Goal: Transaction & Acquisition: Purchase product/service

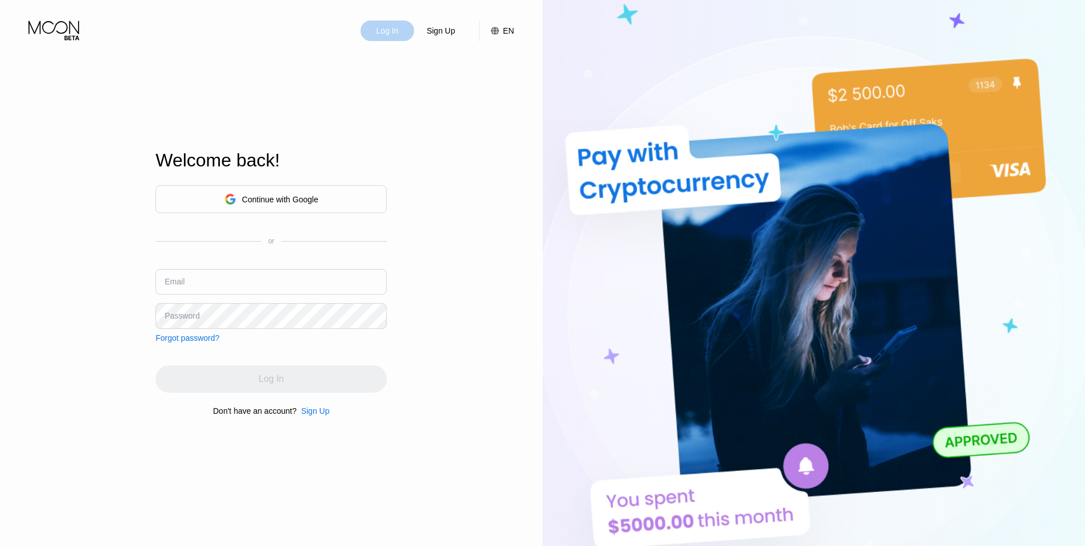
click at [382, 34] on div "Log In" at bounding box center [387, 30] width 24 height 11
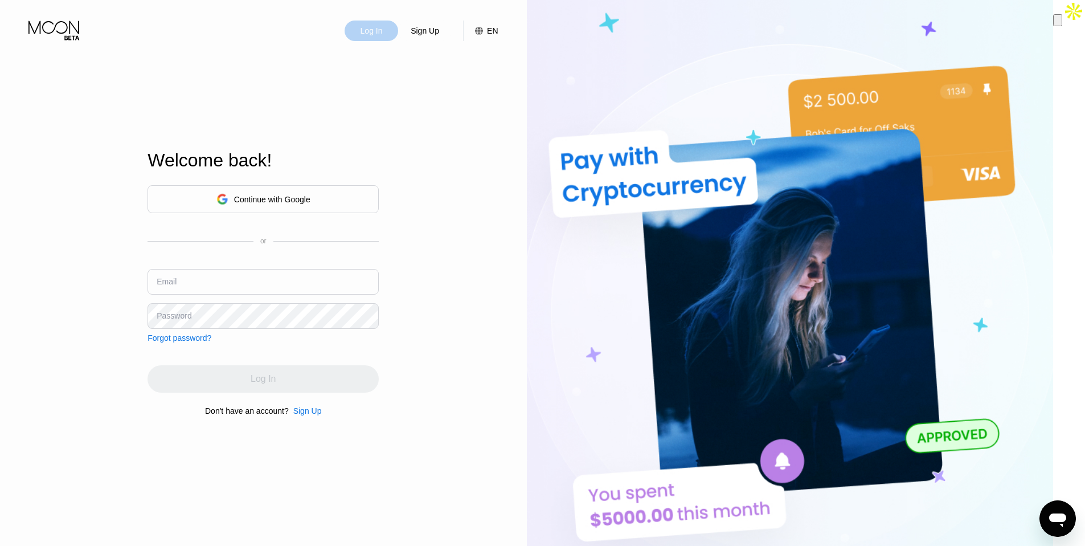
click at [382, 36] on div "Log In" at bounding box center [371, 30] width 24 height 11
click at [383, 32] on div "Log In" at bounding box center [371, 30] width 24 height 11
click at [288, 198] on div "Continue with Google" at bounding box center [272, 199] width 76 height 9
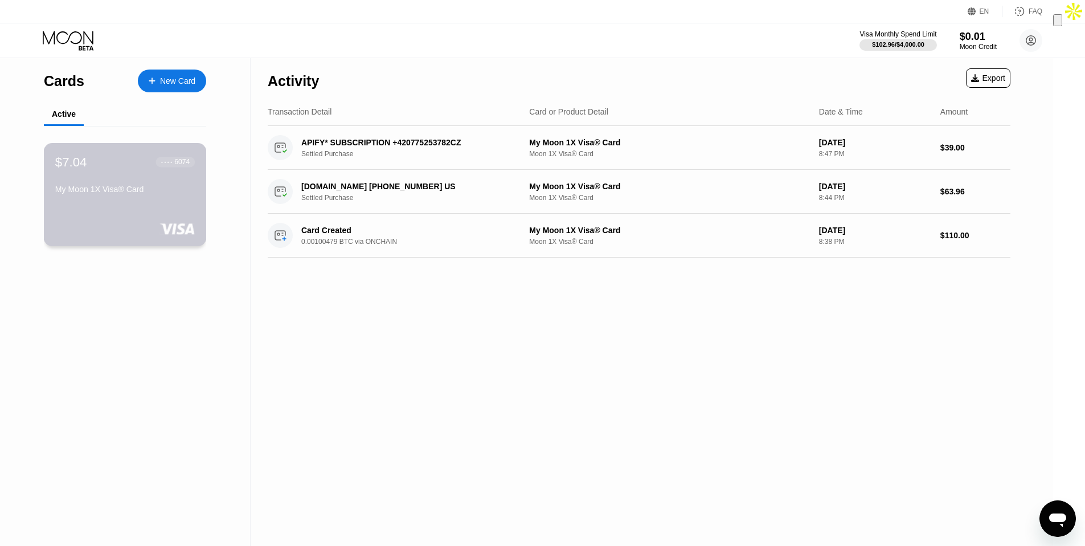
click at [121, 162] on div "$7.04 ● ● ● ● 6074" at bounding box center [125, 161] width 140 height 15
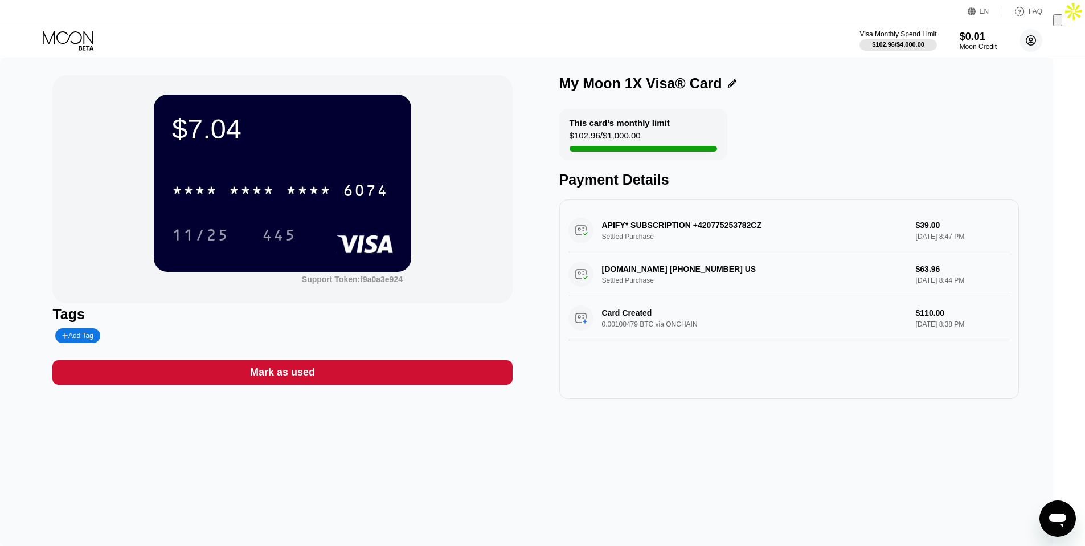
click at [1026, 43] on circle at bounding box center [1030, 40] width 23 height 23
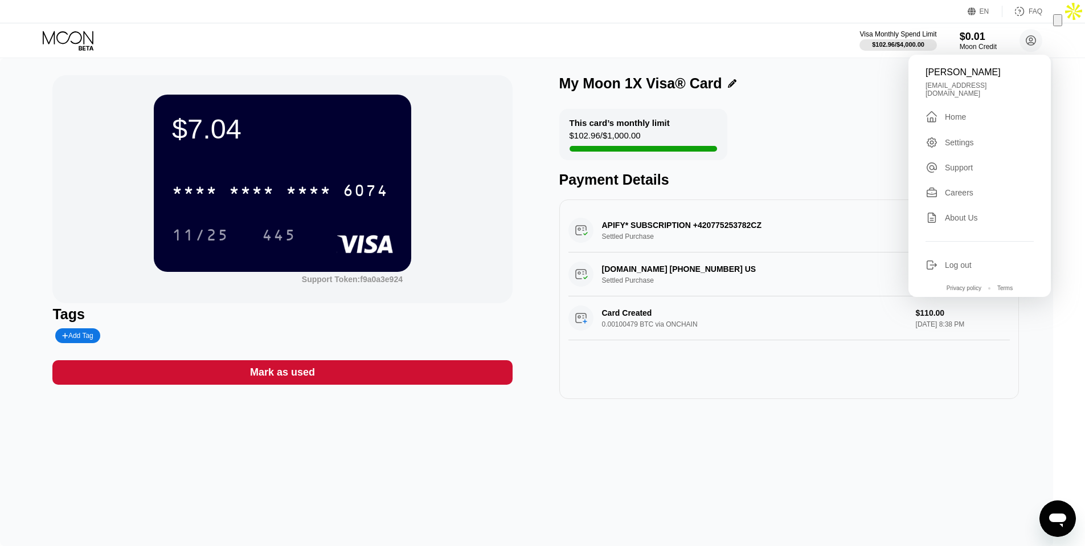
click at [891, 116] on div "This card’s monthly limit $102.96 / $1,000.00 Payment Details" at bounding box center [789, 148] width 460 height 79
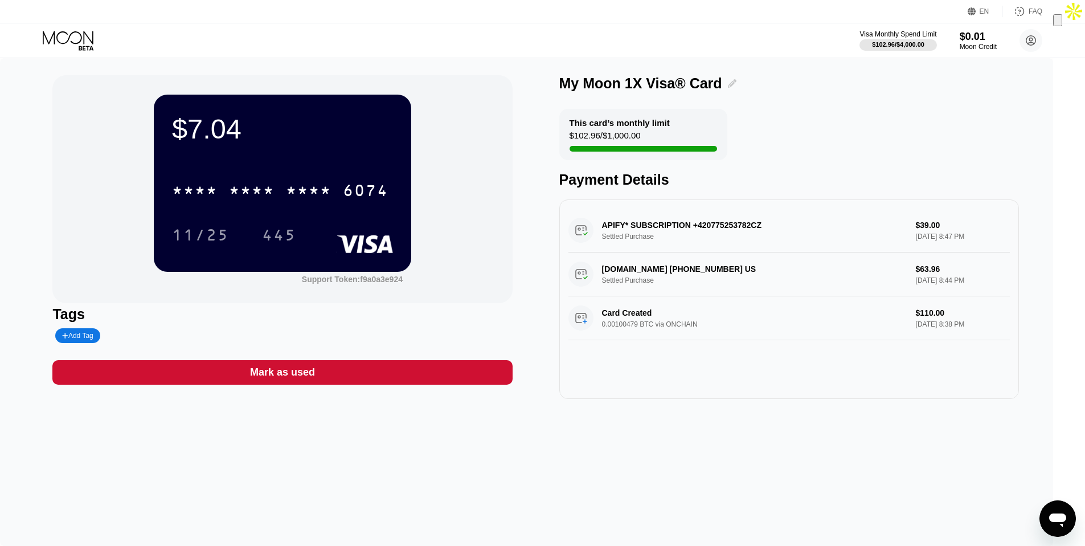
click at [736, 80] on icon at bounding box center [732, 83] width 9 height 9
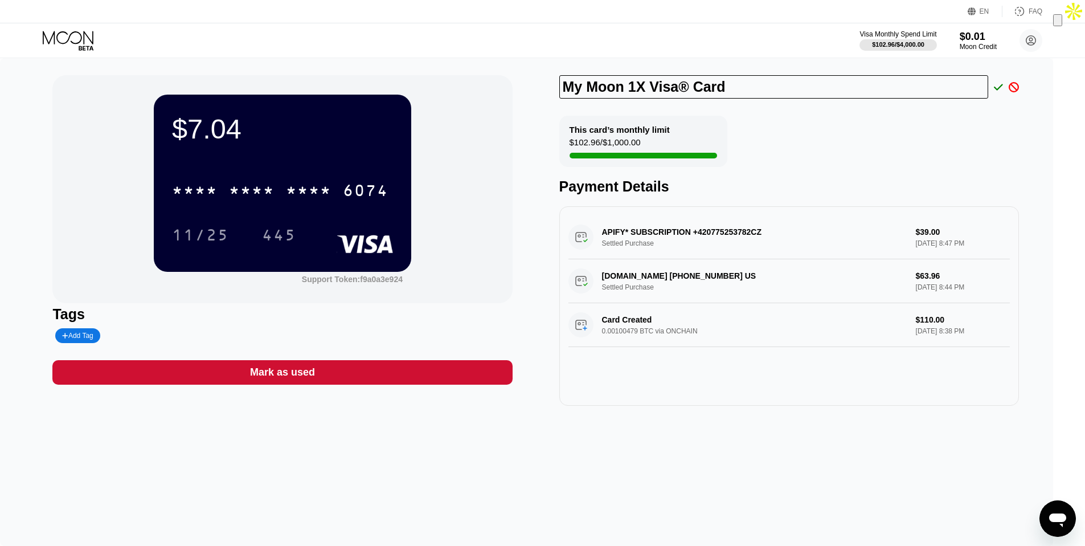
click at [855, 126] on div "This card’s monthly limit $102.96 / $1,000.00 Payment Details" at bounding box center [789, 155] width 460 height 79
click at [1003, 85] on icon at bounding box center [998, 87] width 9 height 10
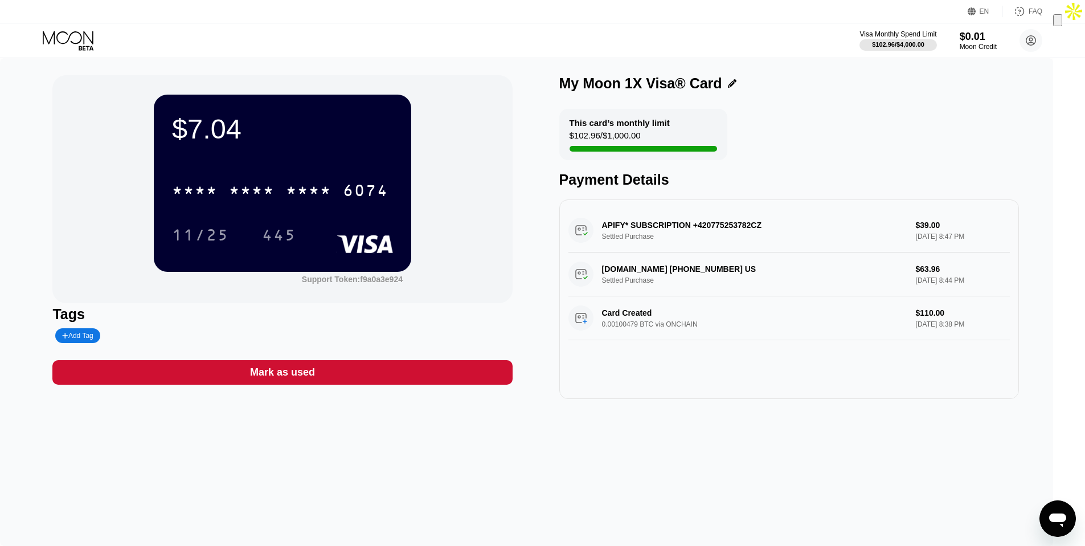
click at [1019, 87] on div "My Moon 1X Visa® Card" at bounding box center [789, 83] width 460 height 17
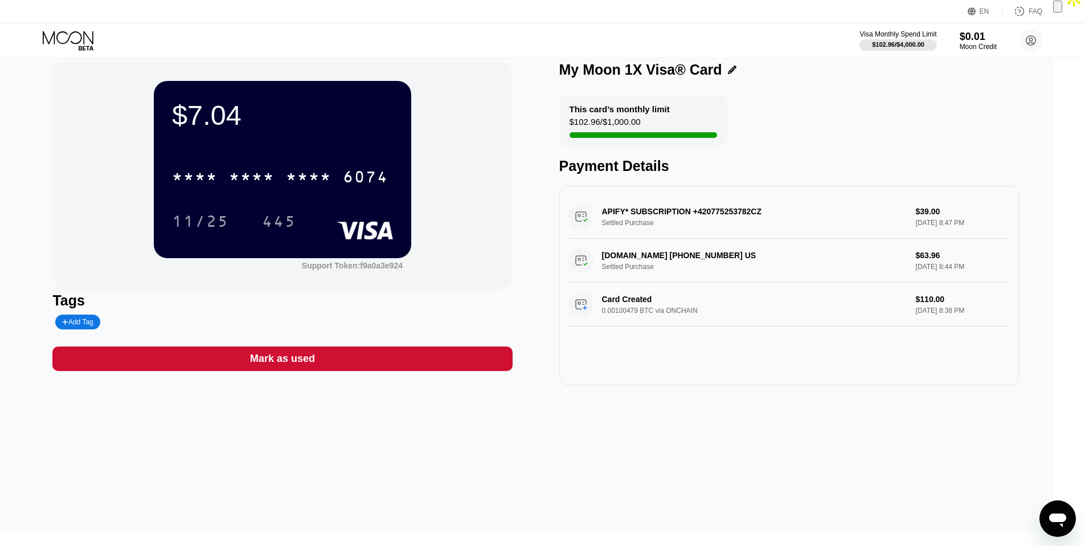
scroll to position [13, 0]
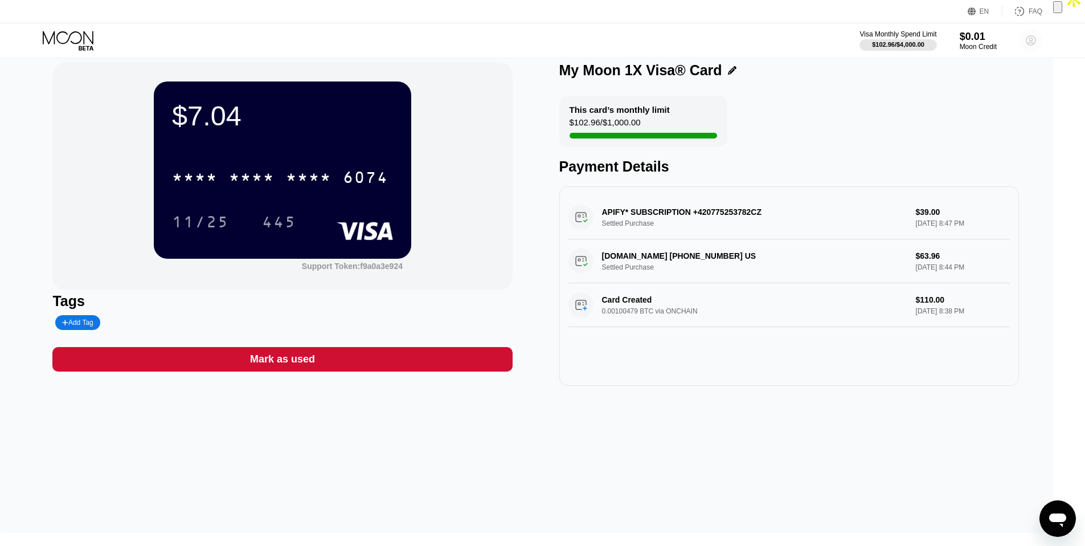
click at [1026, 44] on circle at bounding box center [1030, 40] width 23 height 23
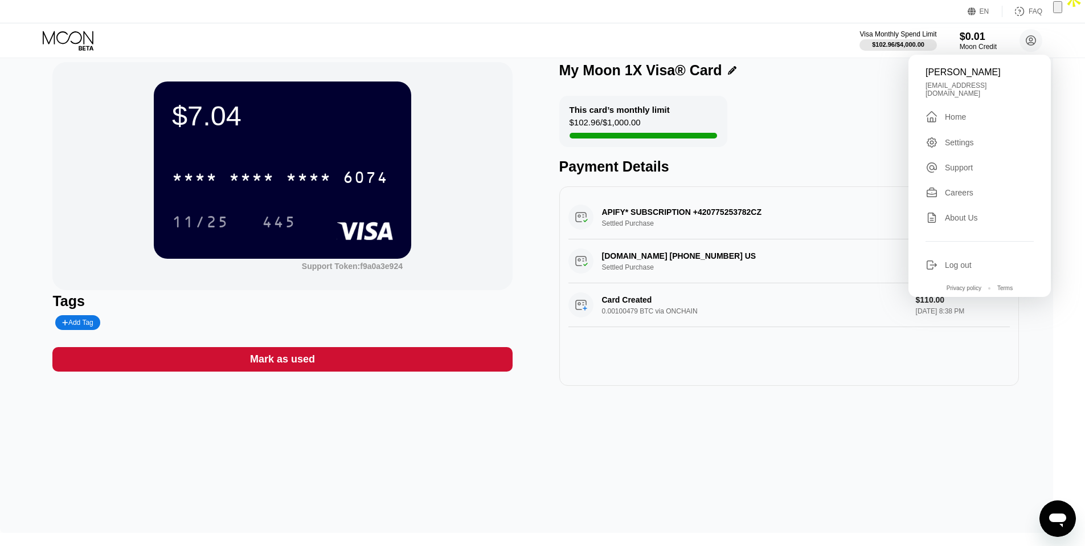
click at [960, 112] on div "Home" at bounding box center [955, 116] width 21 height 9
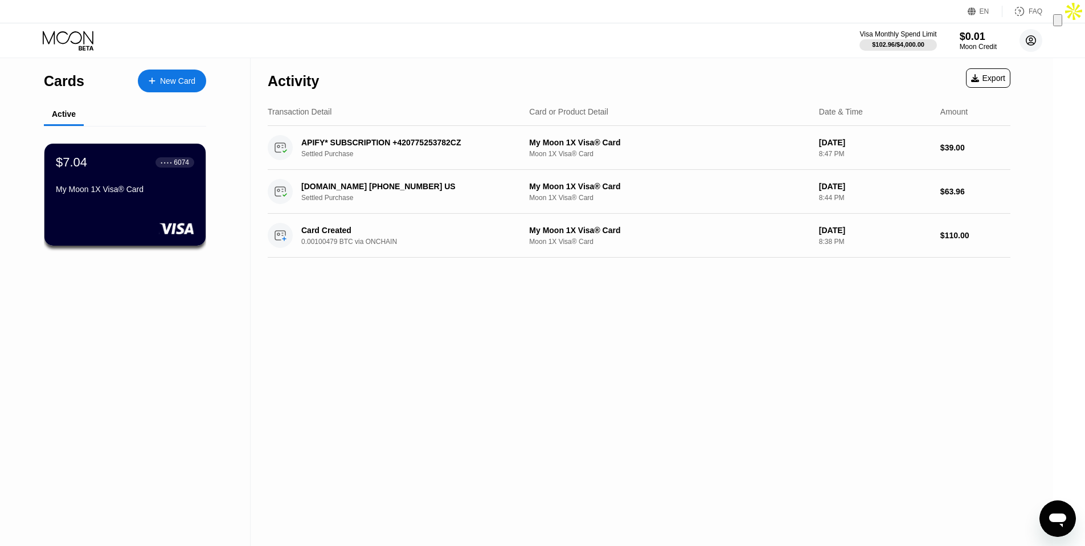
click at [1033, 42] on circle at bounding box center [1030, 40] width 23 height 23
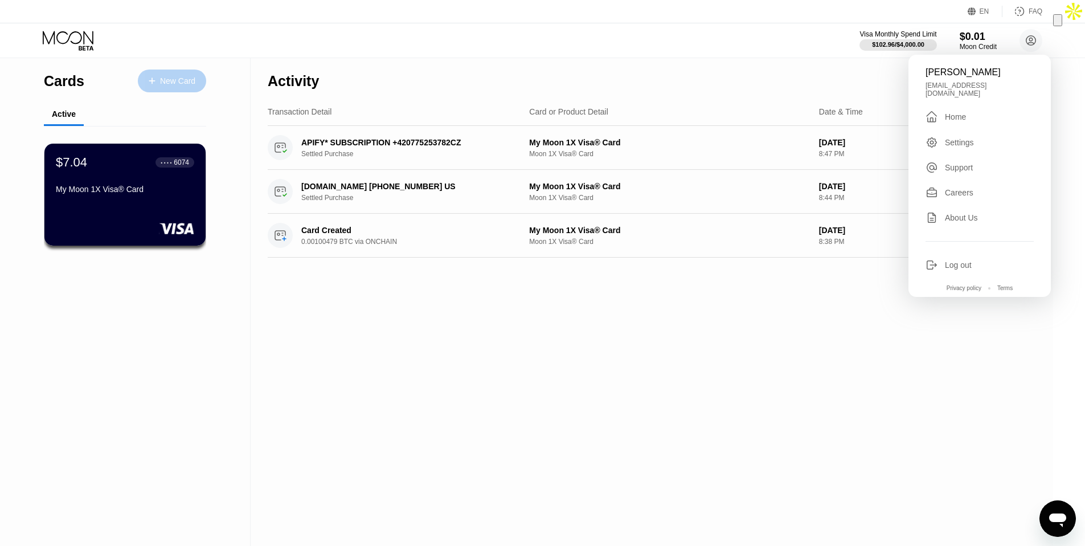
click at [171, 79] on div "New Card" at bounding box center [177, 81] width 35 height 10
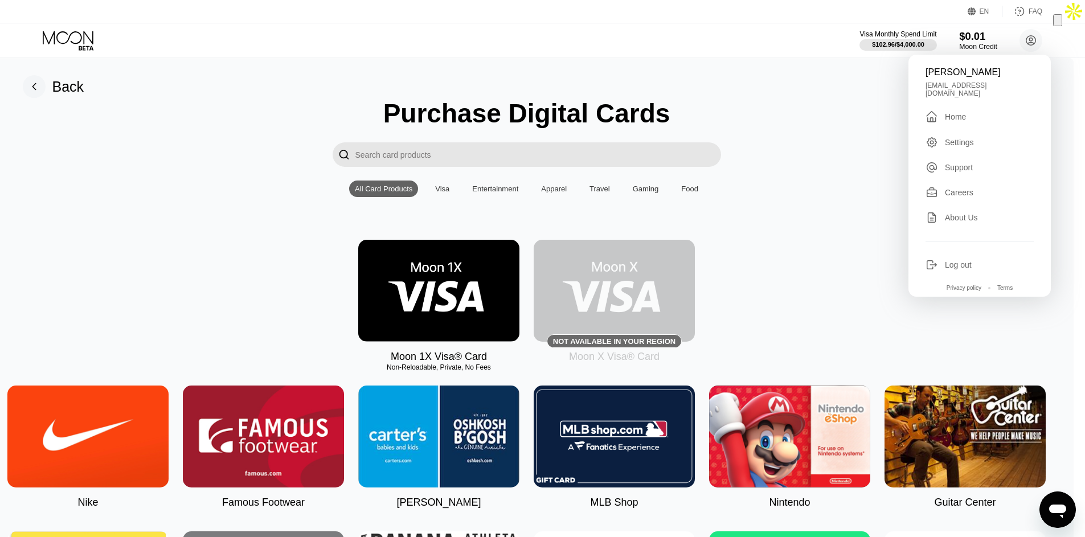
click at [981, 48] on div "Moon Credit" at bounding box center [978, 47] width 38 height 8
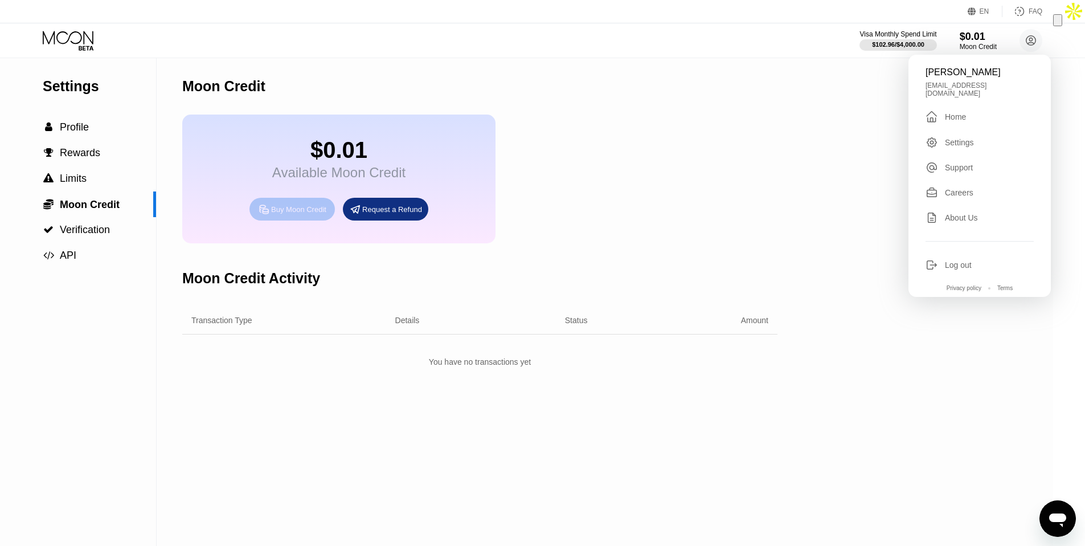
click at [305, 210] on div "Buy Moon Credit" at bounding box center [298, 209] width 55 height 10
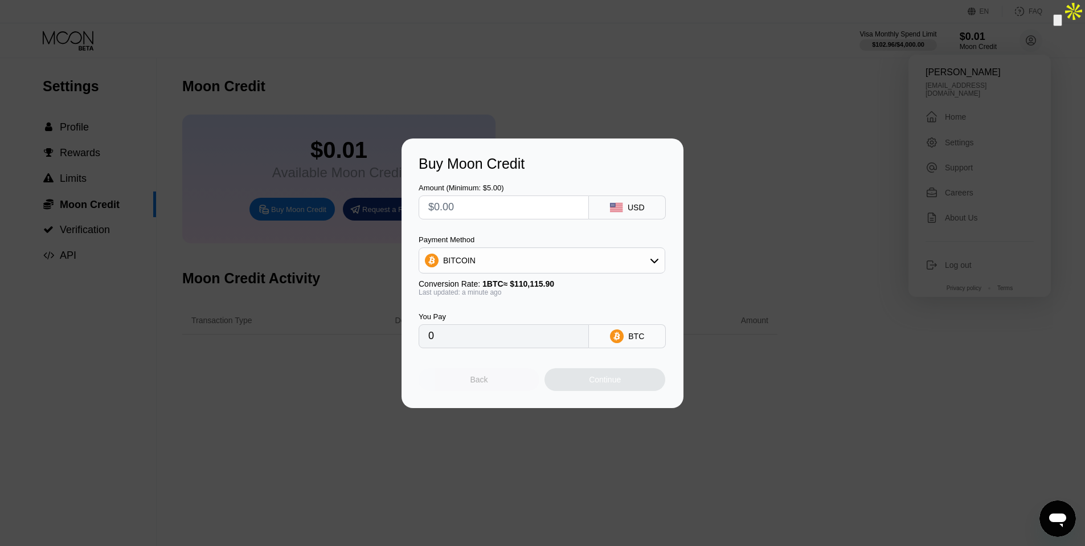
click at [482, 378] on div "Back" at bounding box center [479, 379] width 18 height 9
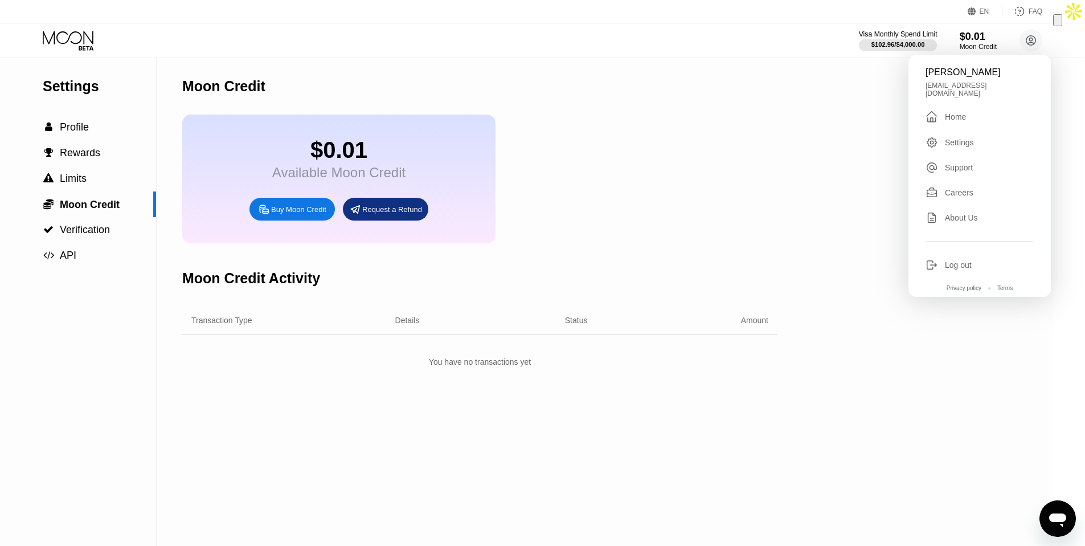
click at [905, 40] on div at bounding box center [898, 44] width 79 height 11
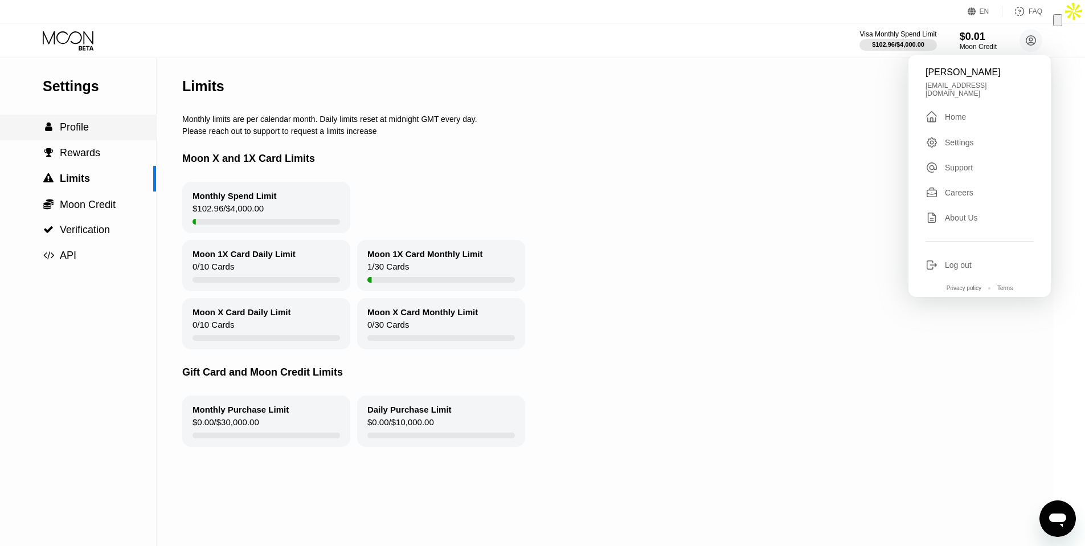
click at [92, 127] on div " Profile" at bounding box center [78, 127] width 156 height 12
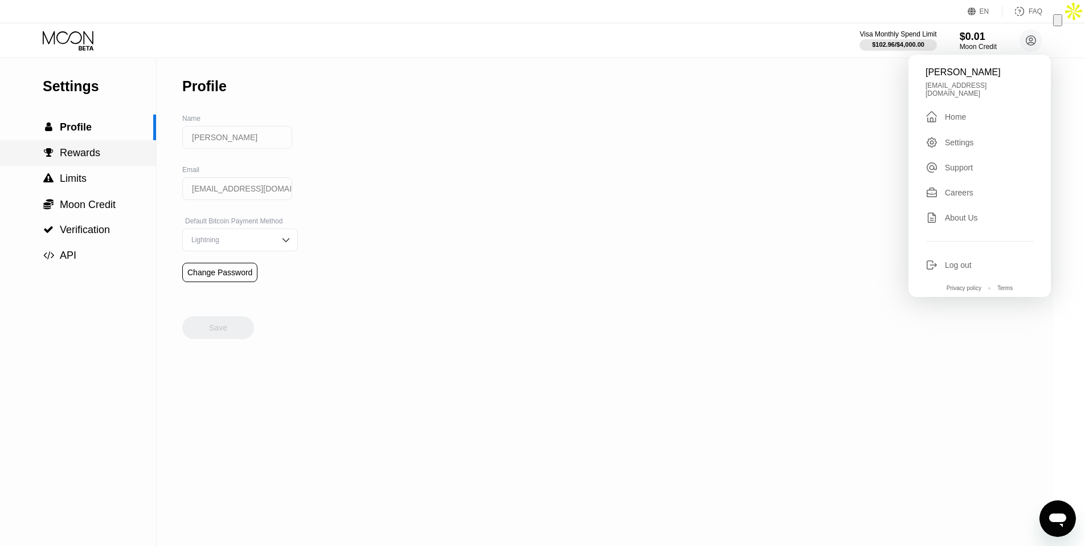
click at [107, 148] on div " Rewards" at bounding box center [78, 153] width 156 height 12
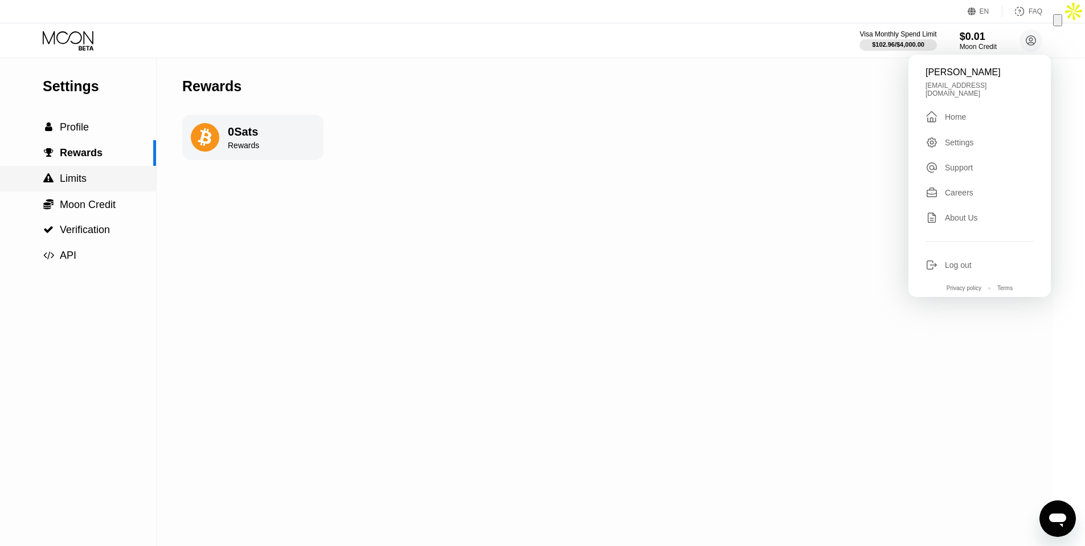
click at [91, 184] on div " Limits" at bounding box center [78, 179] width 156 height 12
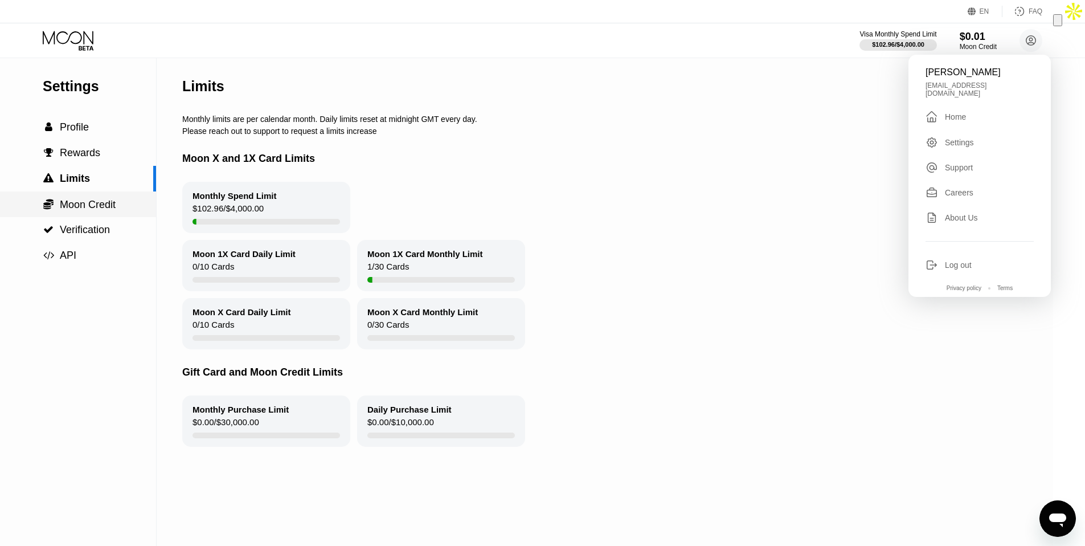
click at [109, 207] on span "Moon Credit" at bounding box center [88, 204] width 56 height 11
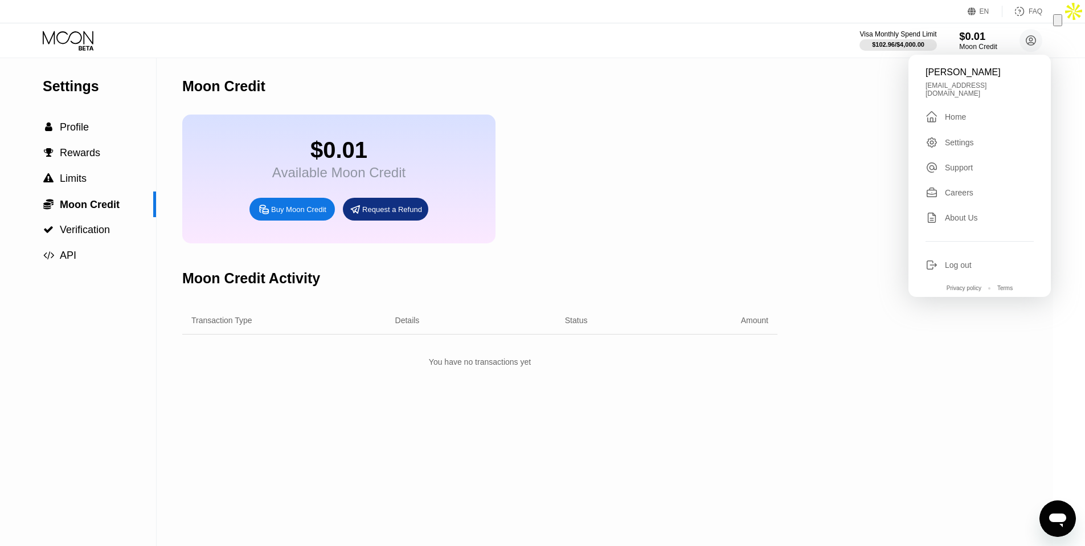
click at [968, 43] on div "Moon Credit" at bounding box center [978, 47] width 38 height 8
click at [83, 125] on span "Profile" at bounding box center [74, 126] width 29 height 11
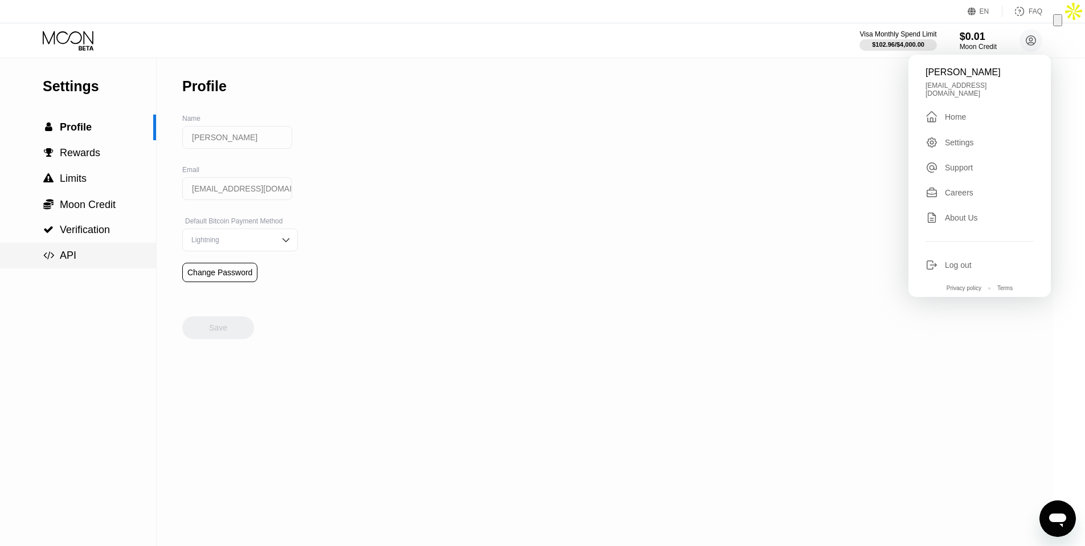
click at [90, 243] on div " API" at bounding box center [78, 256] width 156 height 26
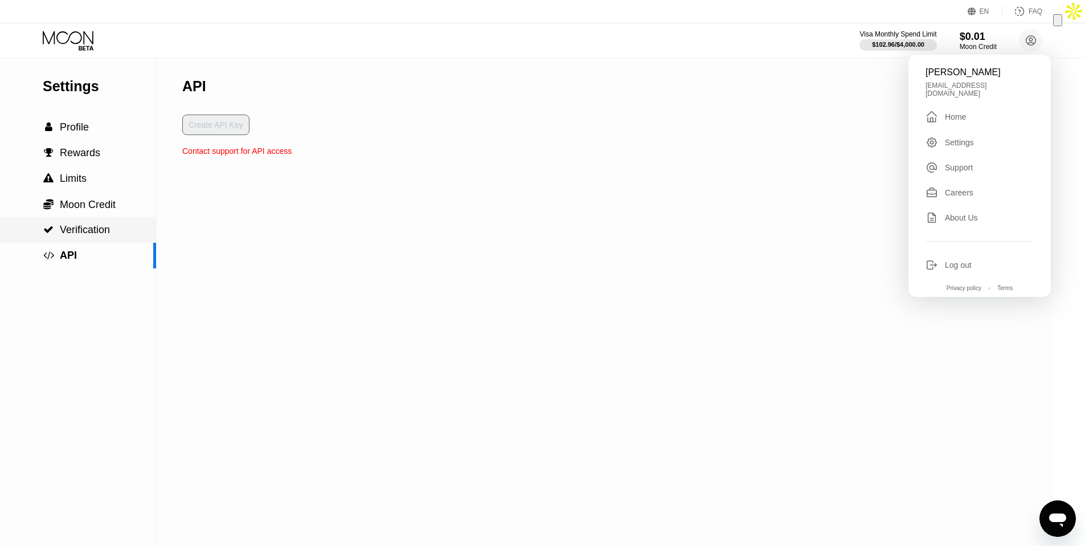
click at [92, 239] on div " Verification" at bounding box center [78, 230] width 156 height 26
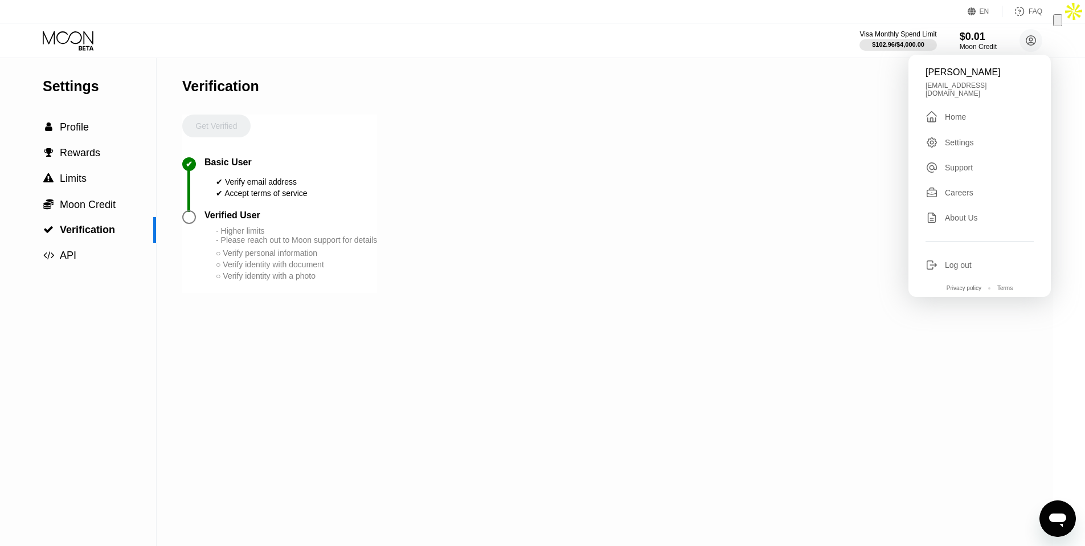
click at [961, 112] on div "Home" at bounding box center [955, 116] width 21 height 9
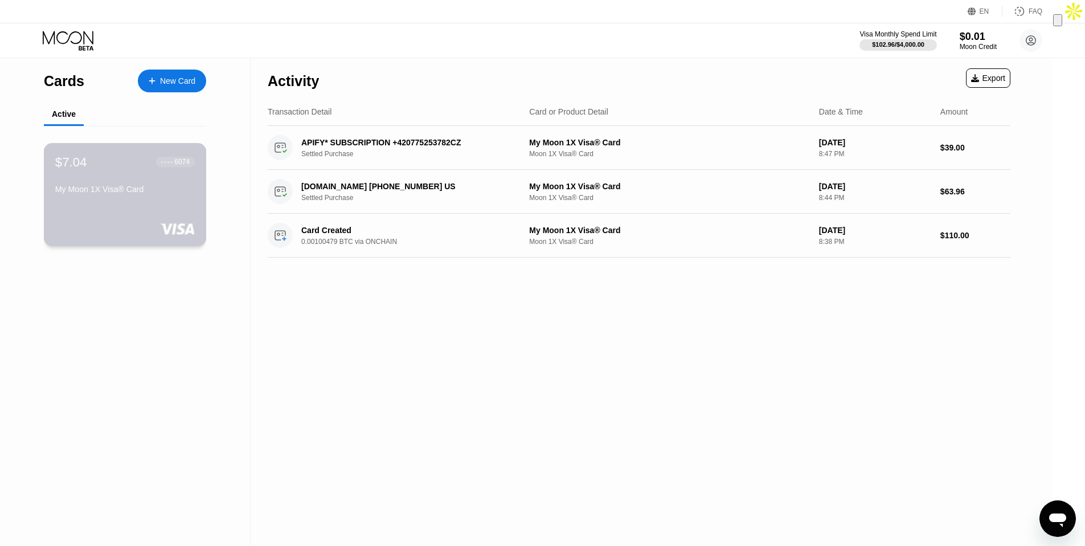
click at [97, 207] on div "$7.04 ● ● ● ● 6074 My Moon 1X Visa® Card" at bounding box center [125, 194] width 163 height 103
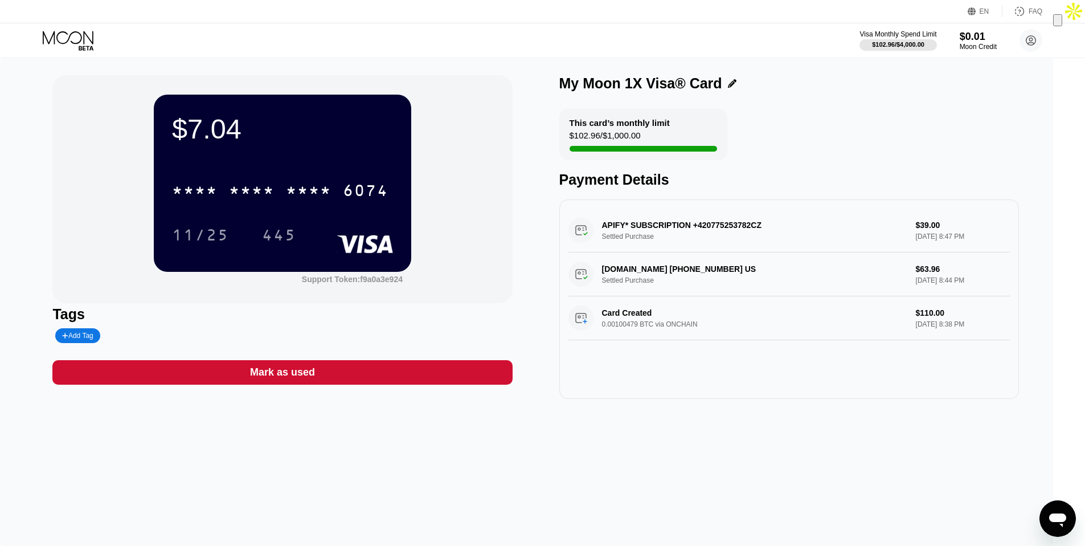
click at [82, 338] on div "Add Tag" at bounding box center [77, 335] width 31 height 8
click at [242, 339] on div at bounding box center [180, 335] width 257 height 15
click at [167, 334] on icon at bounding box center [170, 335] width 7 height 7
click at [978, 36] on div "$0.01" at bounding box center [978, 36] width 38 height 12
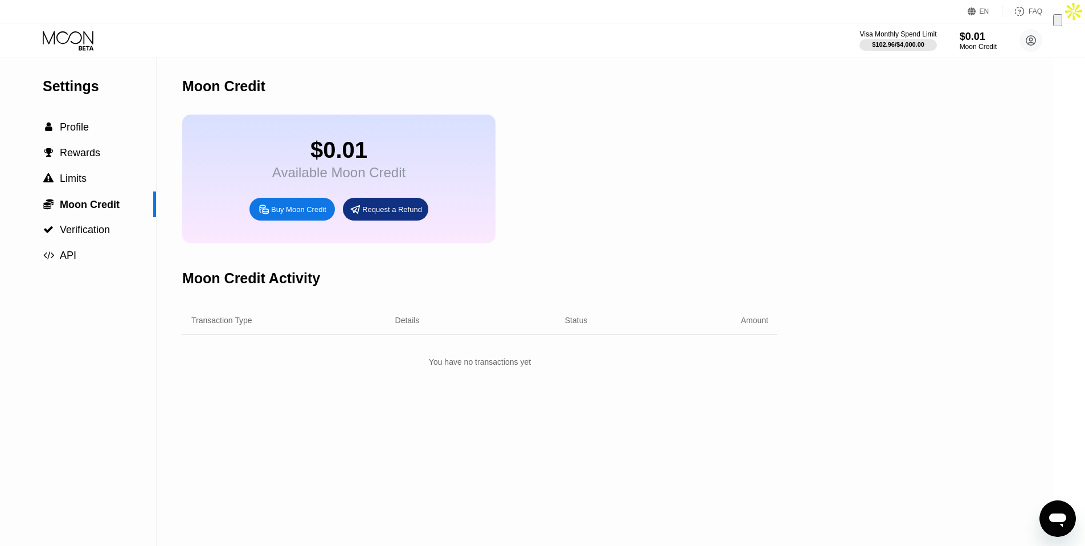
click at [316, 210] on div "Buy Moon Credit" at bounding box center [298, 209] width 55 height 10
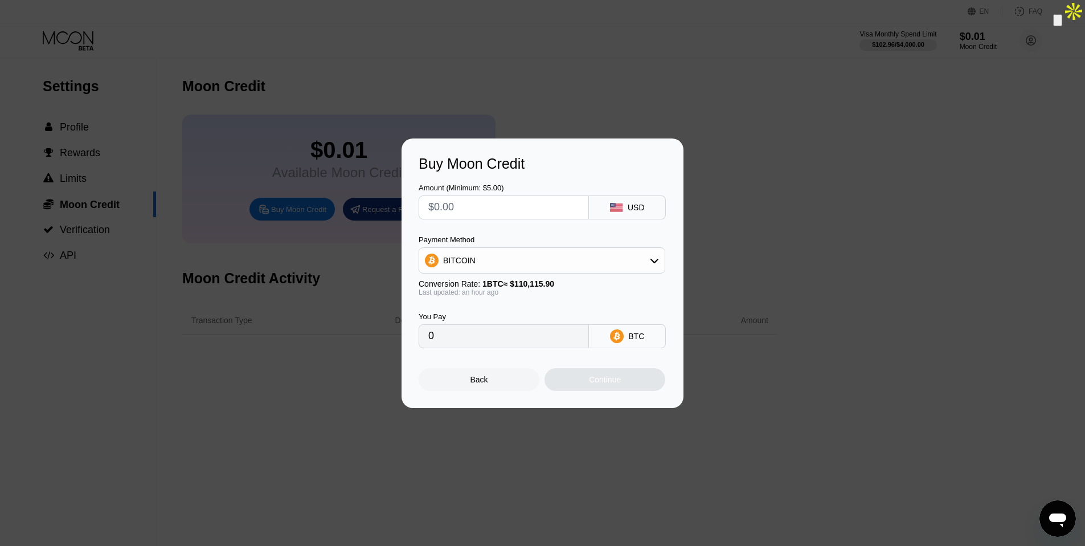
click at [500, 372] on div "Back" at bounding box center [479, 379] width 121 height 23
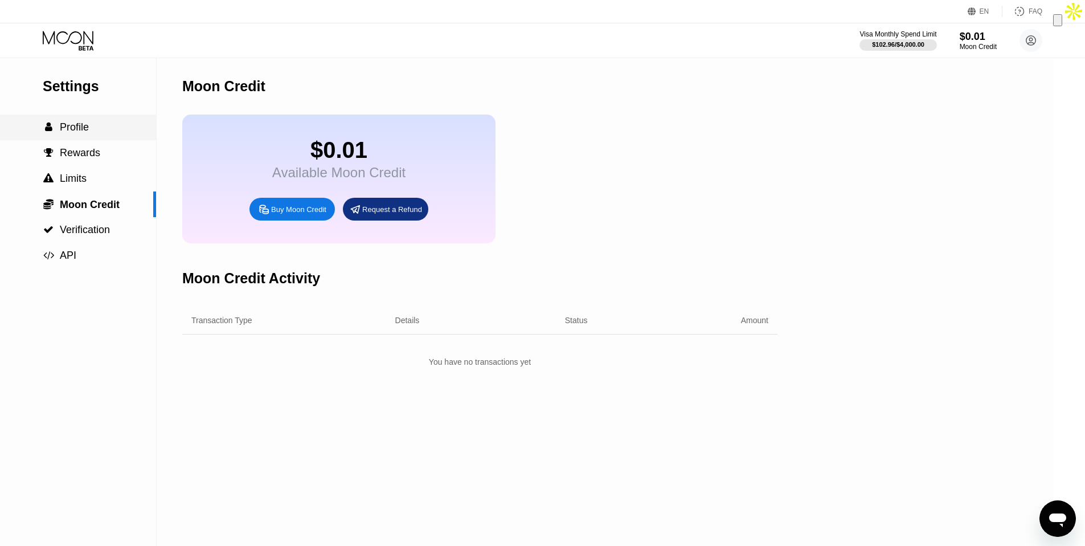
click at [71, 125] on span "Profile" at bounding box center [74, 126] width 29 height 11
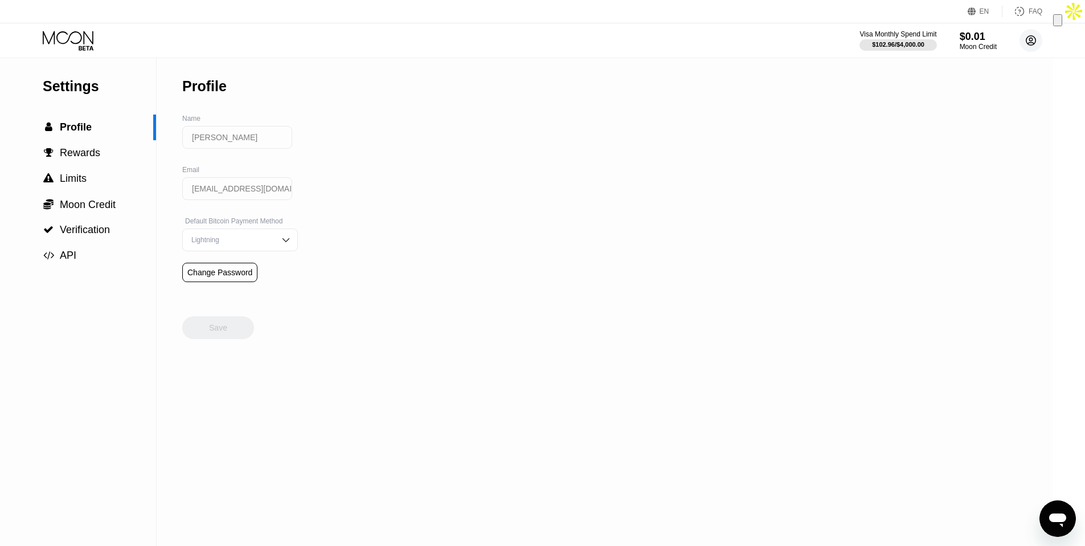
click at [1032, 39] on icon at bounding box center [1031, 41] width 6 height 6
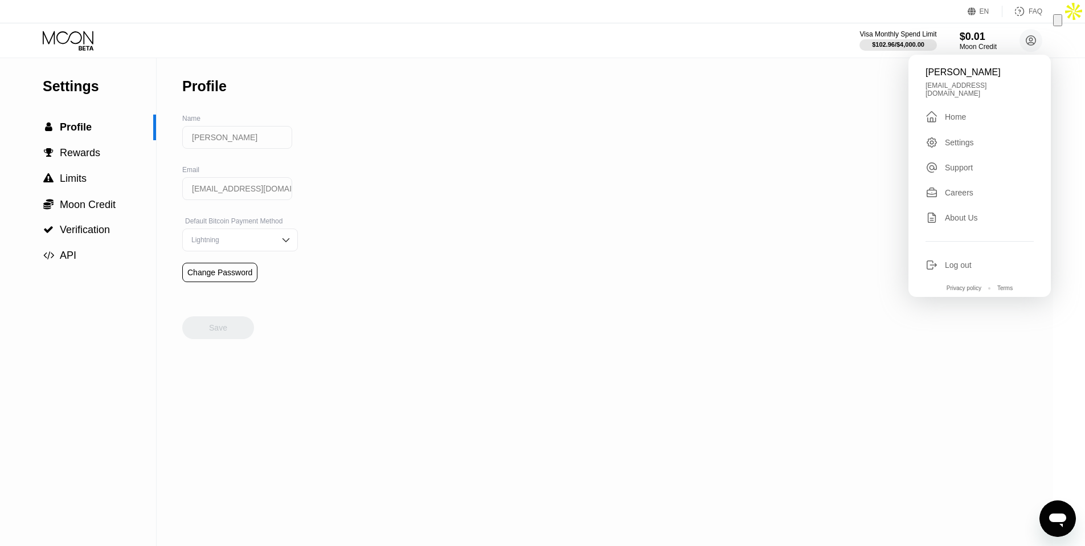
click at [982, 110] on div " Home" at bounding box center [979, 117] width 108 height 14
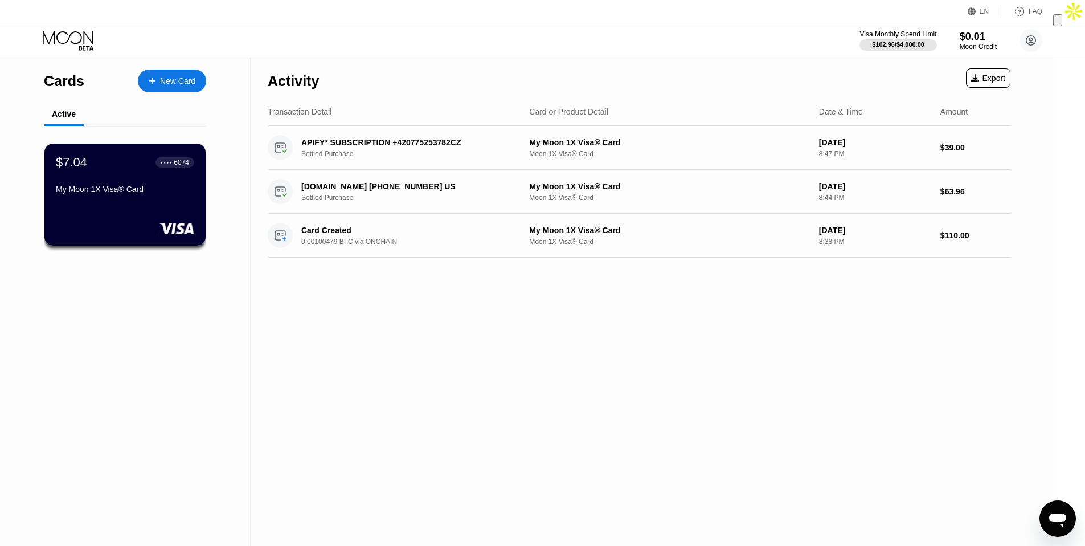
click at [178, 83] on div "New Card" at bounding box center [177, 81] width 35 height 10
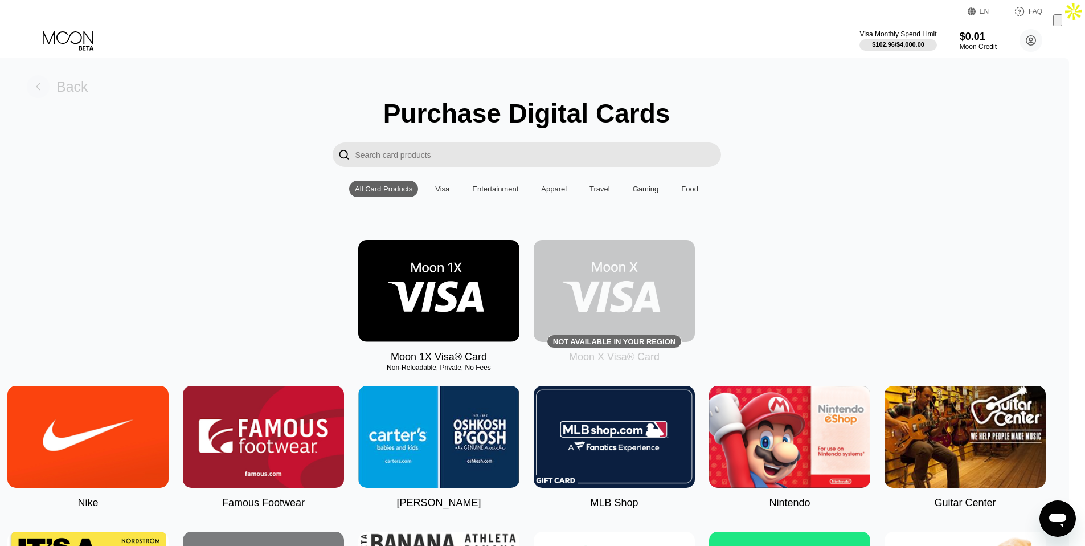
click at [50, 93] on rect at bounding box center [38, 86] width 23 height 23
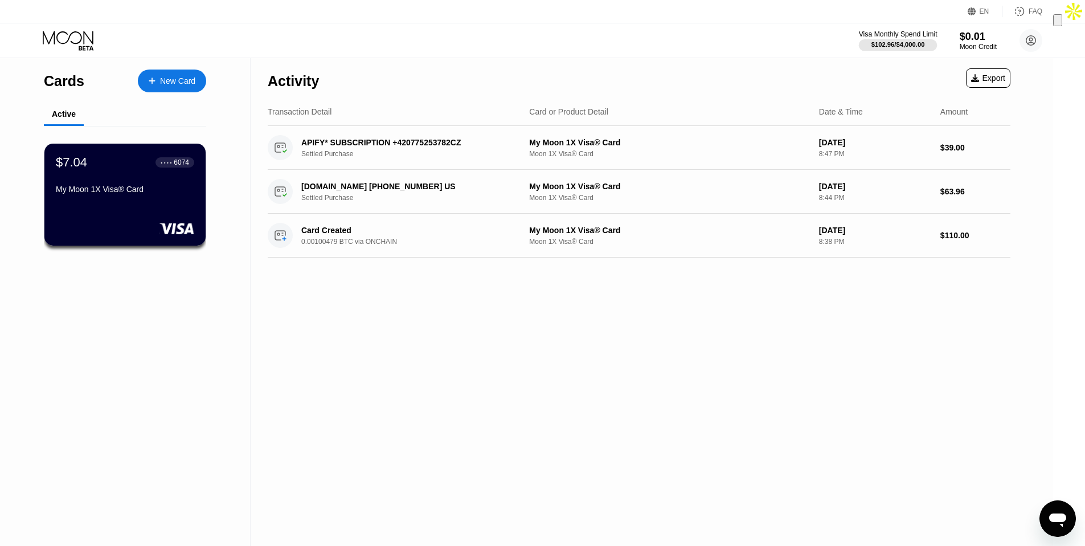
click at [873, 41] on div "$102.96 / $4,000.00" at bounding box center [898, 44] width 54 height 7
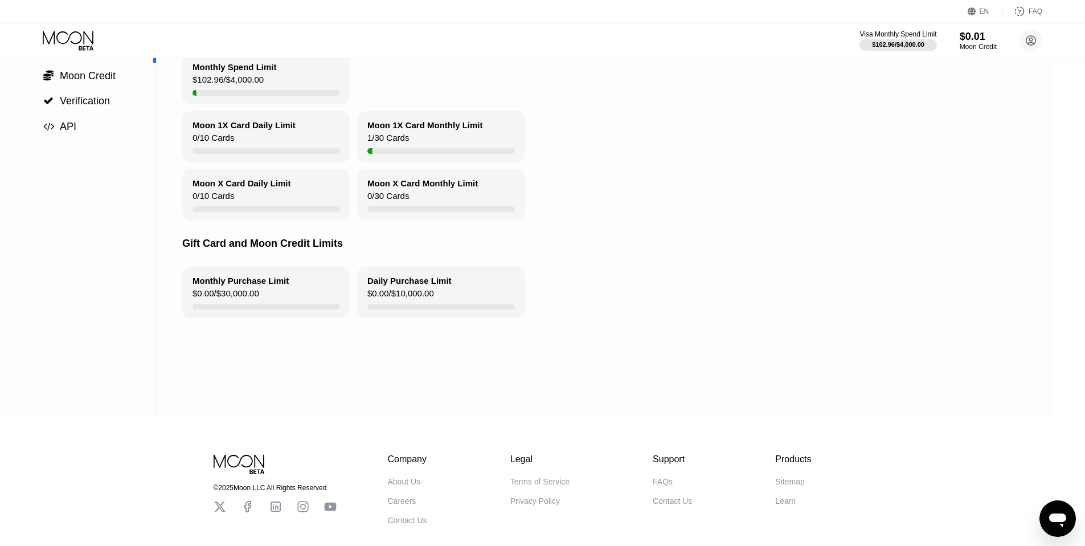
scroll to position [183, 0]
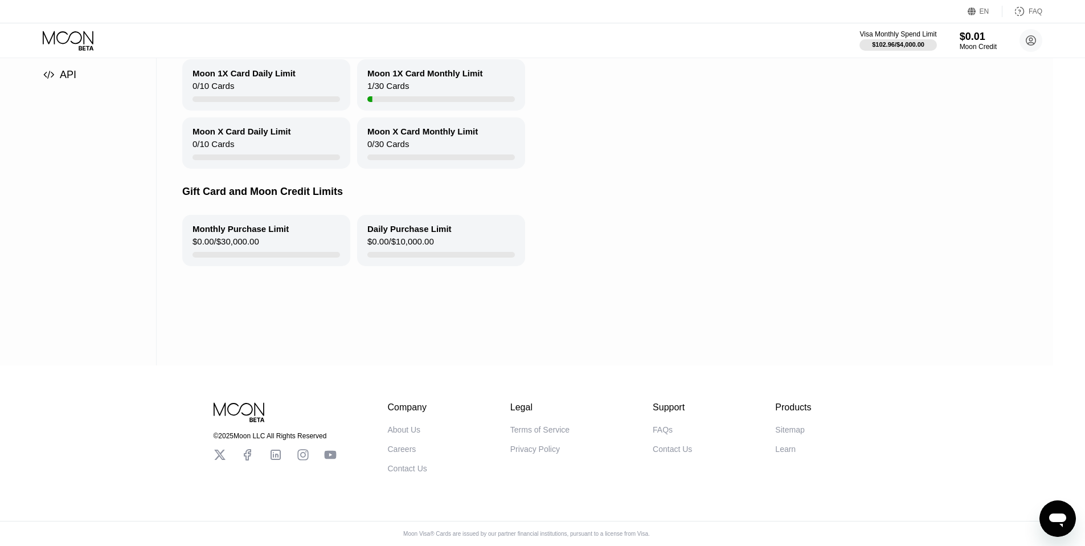
click at [673, 428] on div "FAQs" at bounding box center [663, 429] width 20 height 9
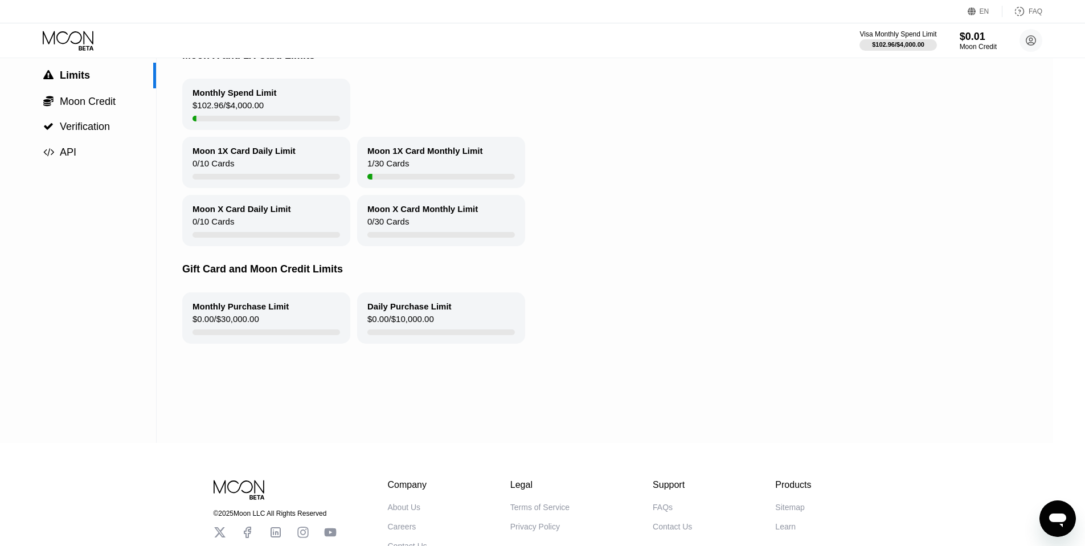
scroll to position [0, 0]
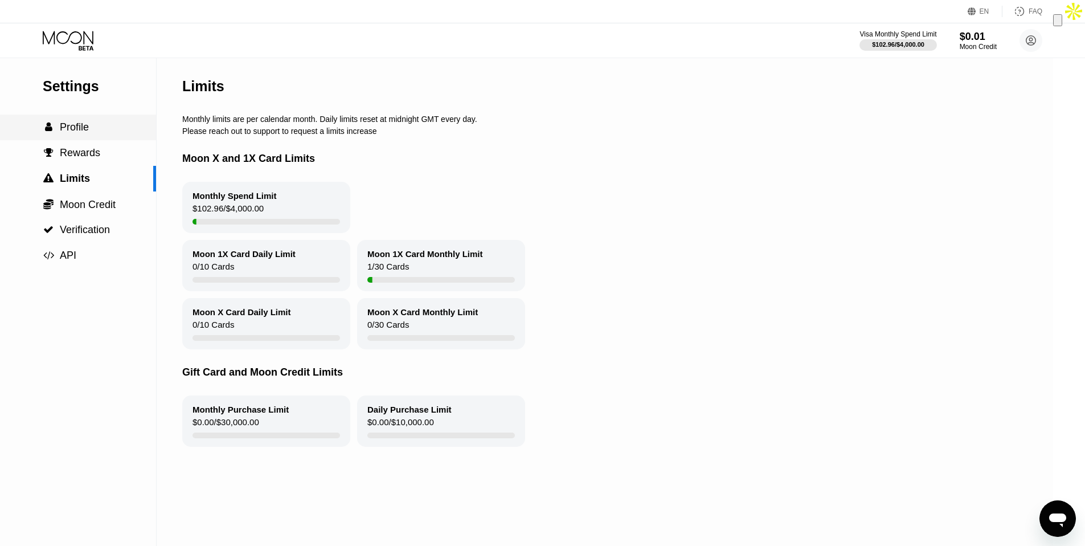
click at [82, 130] on span "Profile" at bounding box center [74, 126] width 29 height 11
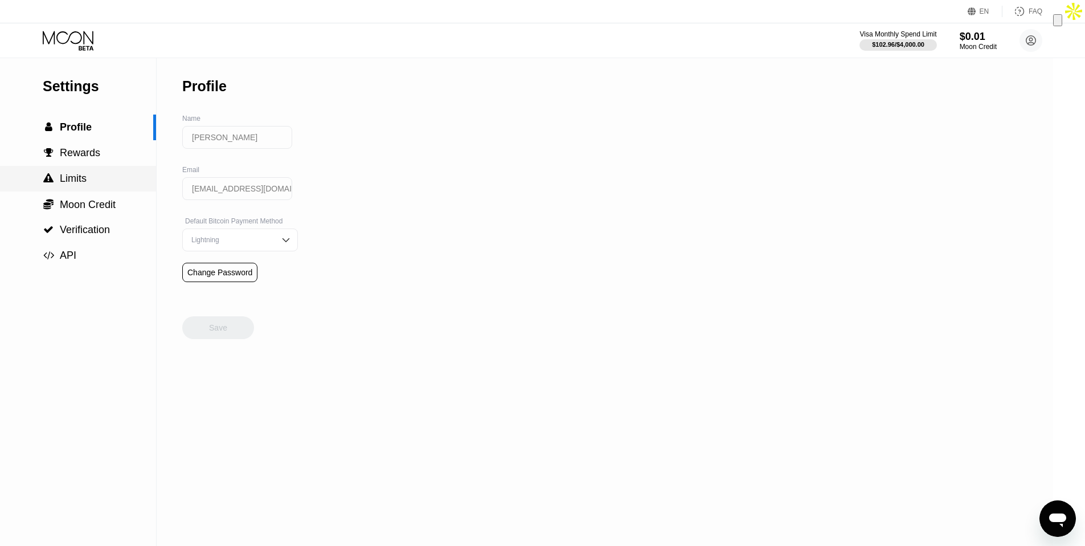
click at [78, 179] on span "Limits" at bounding box center [73, 178] width 27 height 11
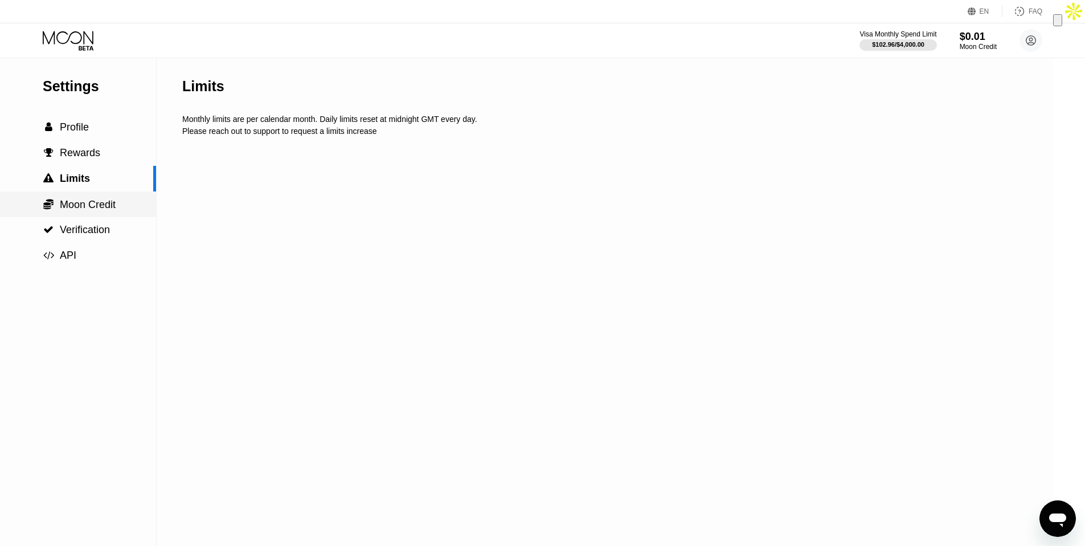
click at [98, 203] on span "Moon Credit" at bounding box center [88, 204] width 56 height 11
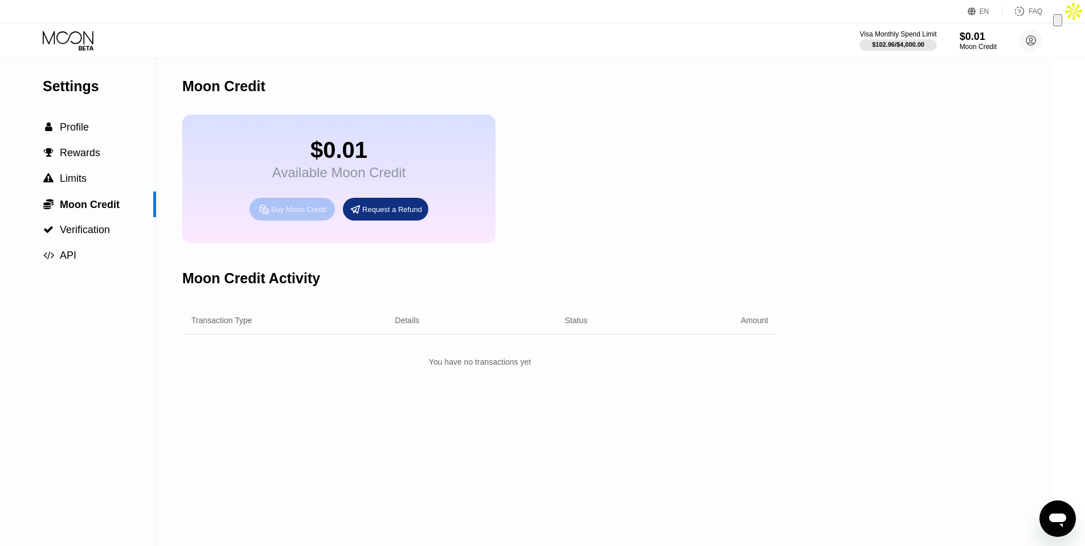
click at [280, 214] on div "Buy Moon Credit" at bounding box center [298, 209] width 55 height 10
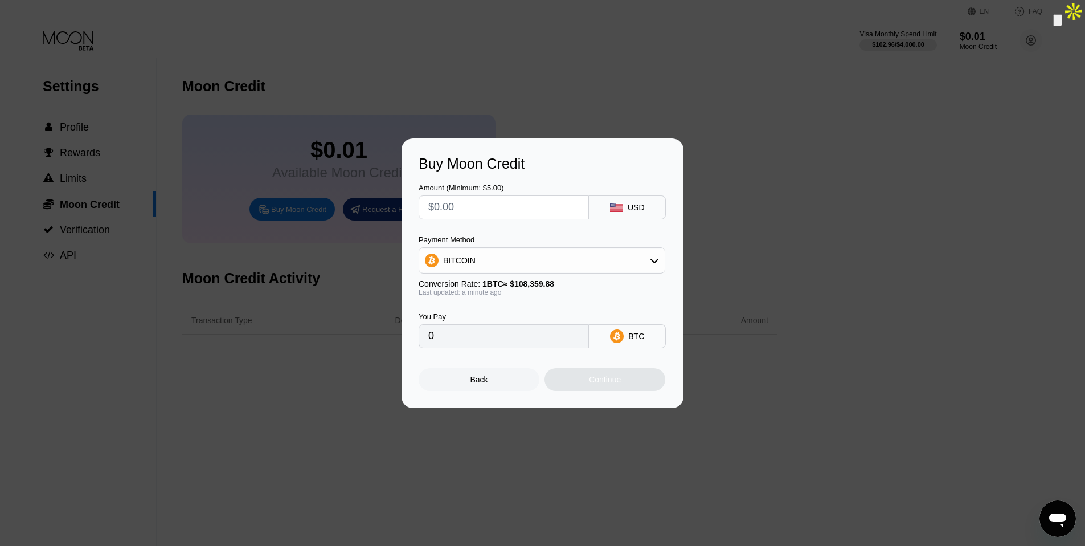
click at [709, 200] on div "Buy Moon Credit Amount (Minimum: $5.00) USD Payment Method BITCOIN Conversion R…" at bounding box center [542, 272] width 1085 height 269
click at [502, 380] on div "Back" at bounding box center [479, 379] width 121 height 23
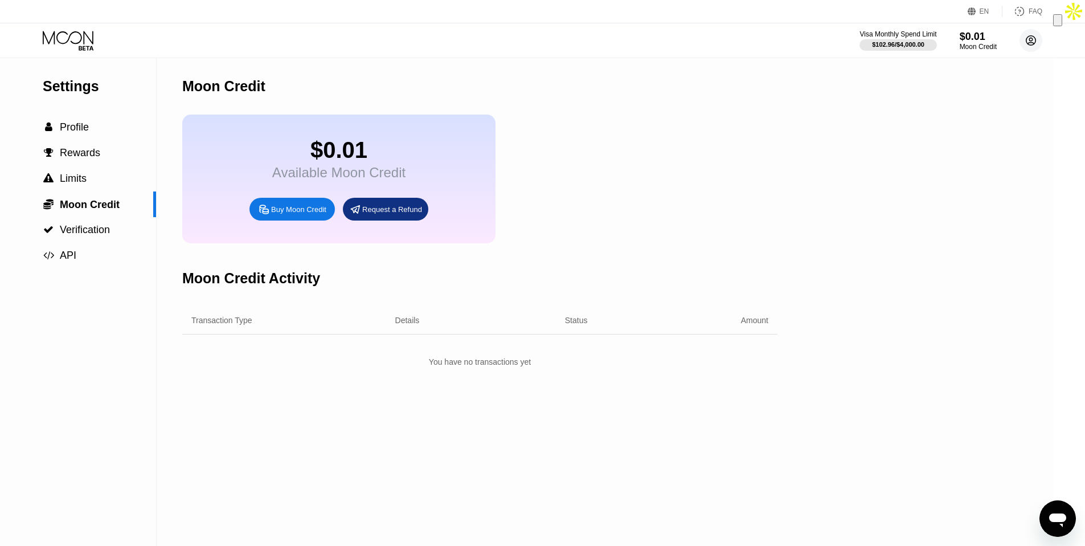
click at [1031, 42] on circle at bounding box center [1030, 40] width 23 height 23
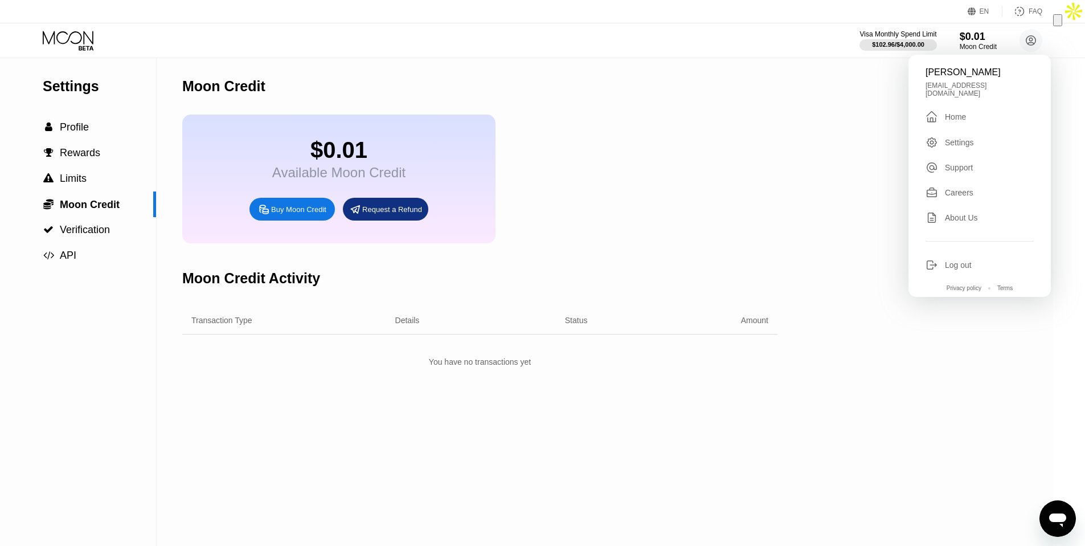
click at [985, 110] on div " Home" at bounding box center [979, 117] width 108 height 14
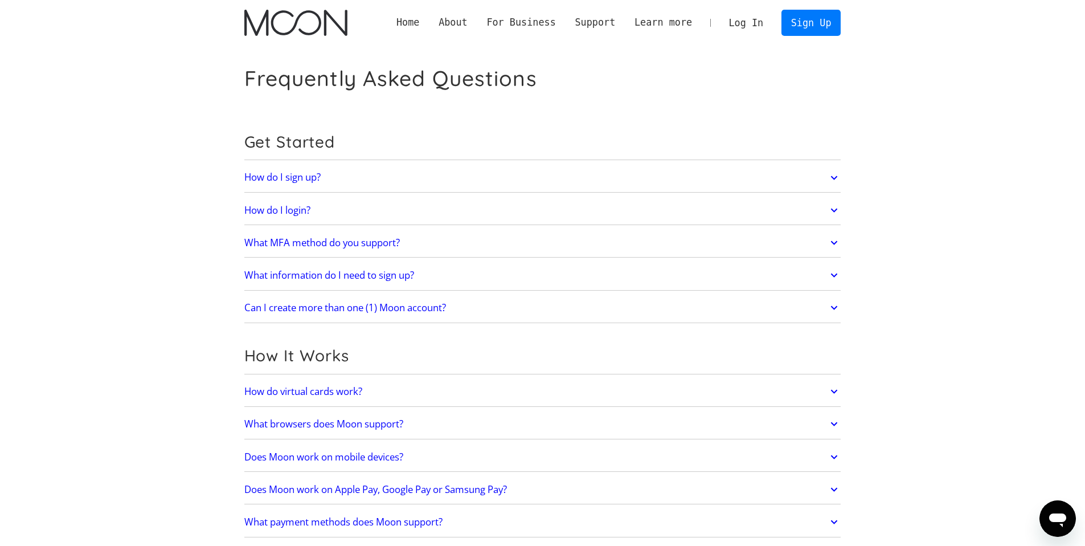
click at [410, 394] on link "How do virtual cards work?" at bounding box center [542, 391] width 597 height 24
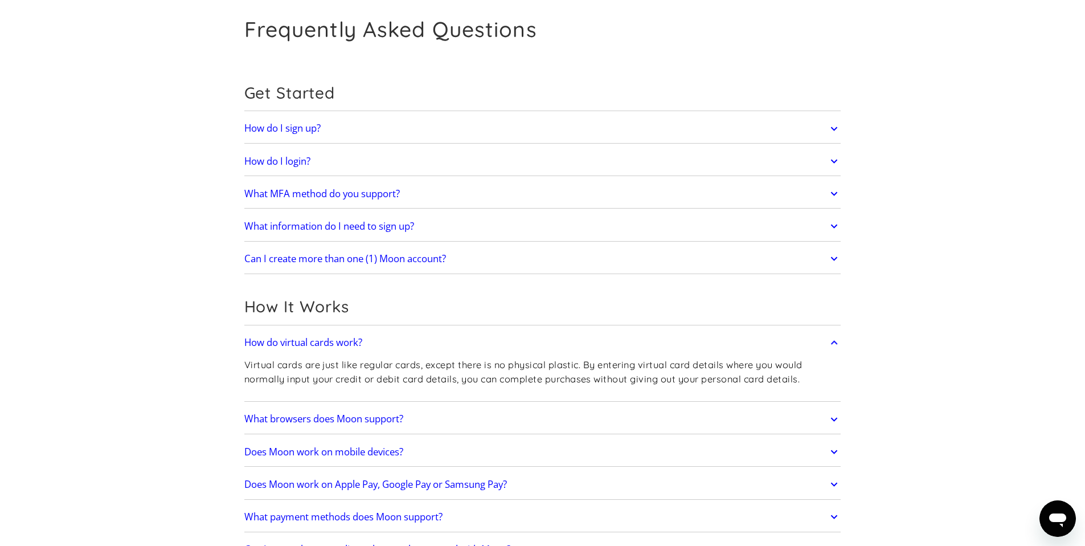
scroll to position [59, 0]
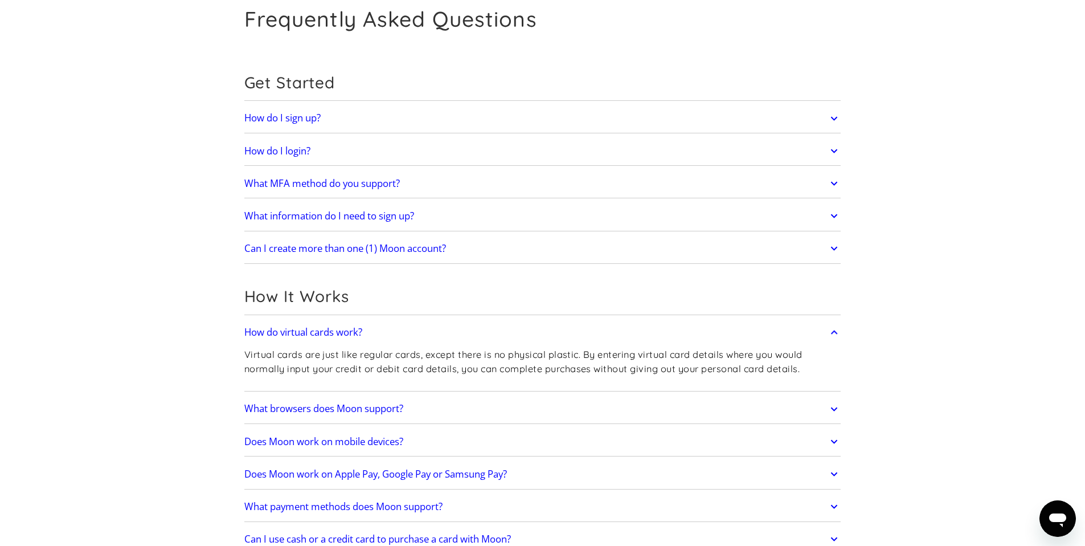
click at [460, 404] on link "What browsers does Moon support?" at bounding box center [542, 409] width 597 height 24
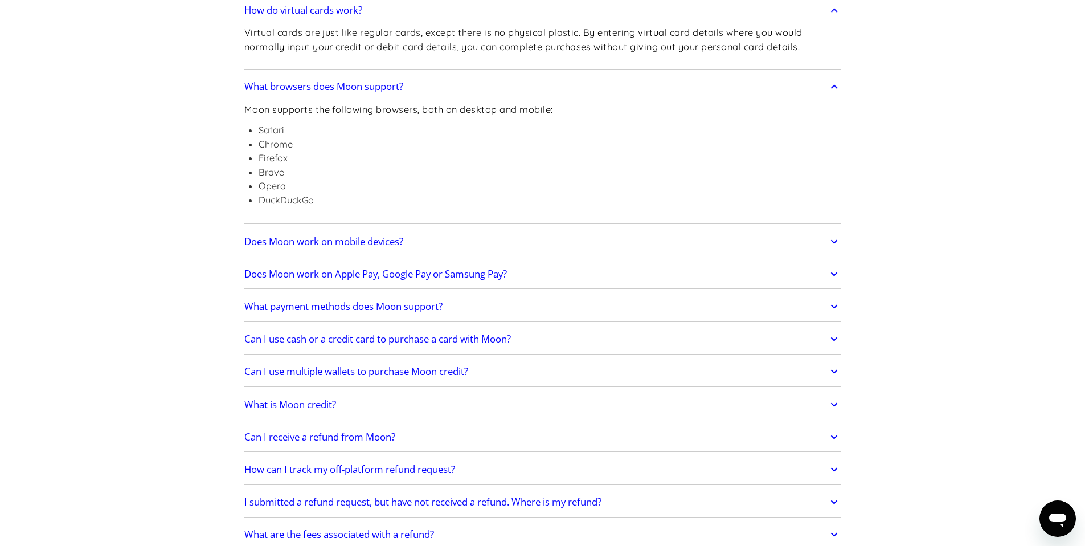
scroll to position [416, 0]
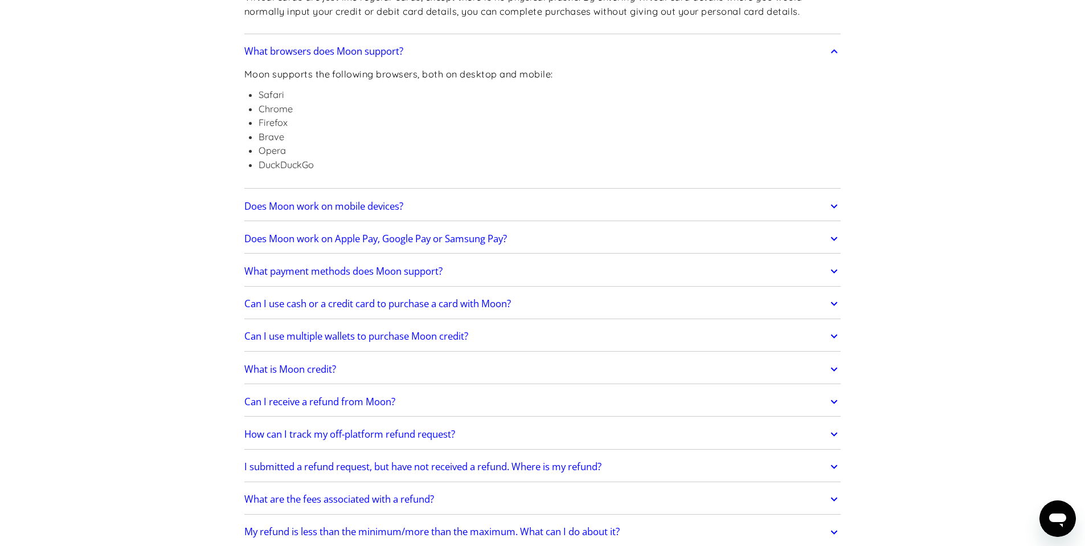
click at [338, 367] on link "What is Moon credit?" at bounding box center [542, 369] width 597 height 24
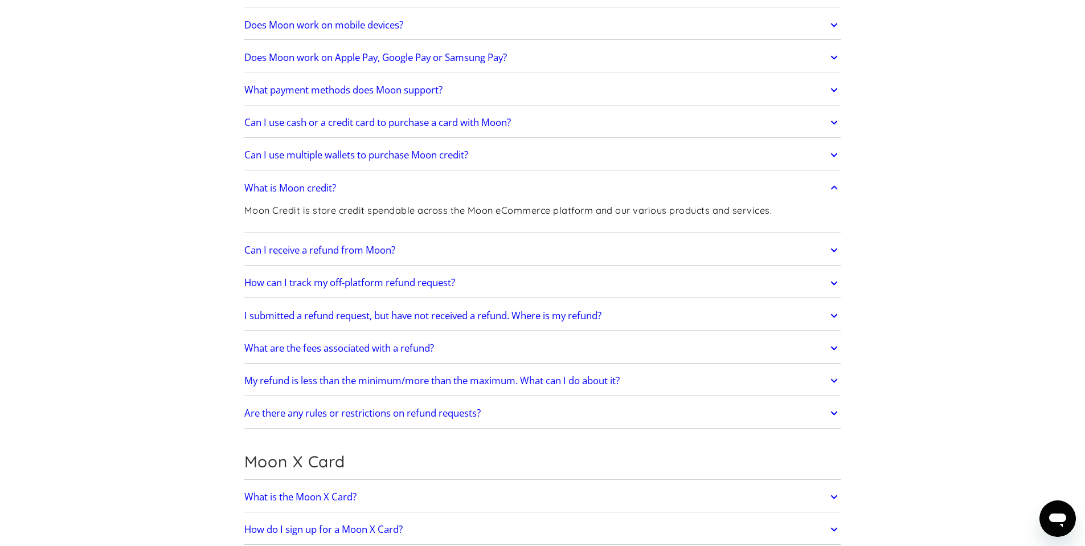
scroll to position [814, 0]
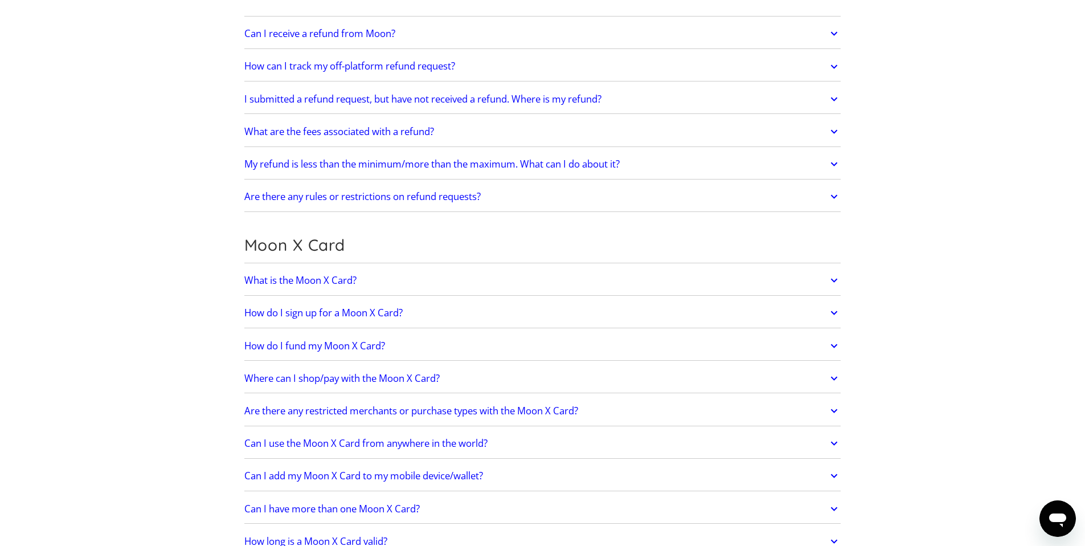
click at [406, 350] on link "How do I fund my Moon X Card?" at bounding box center [542, 346] width 597 height 24
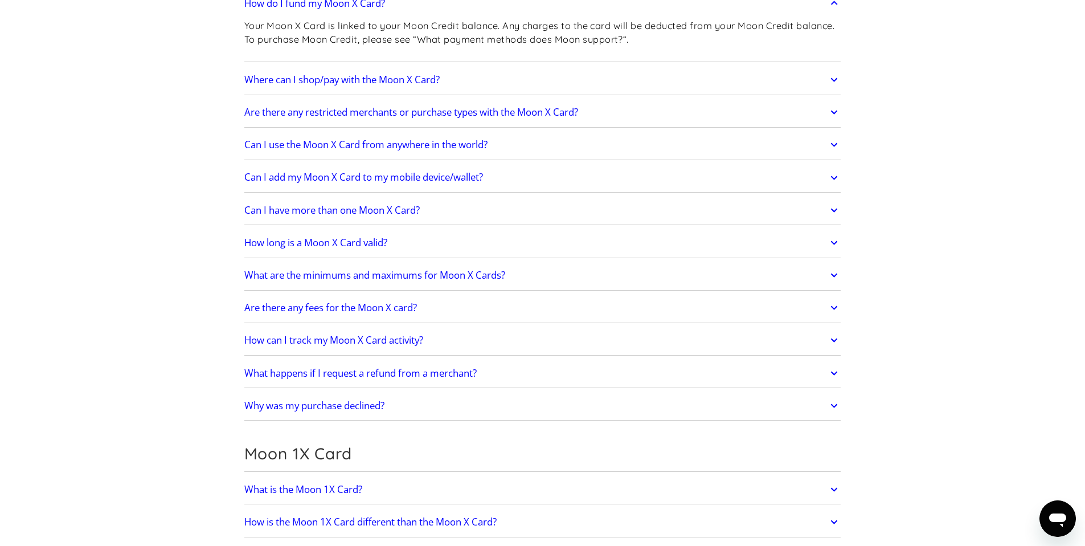
scroll to position [1232, 0]
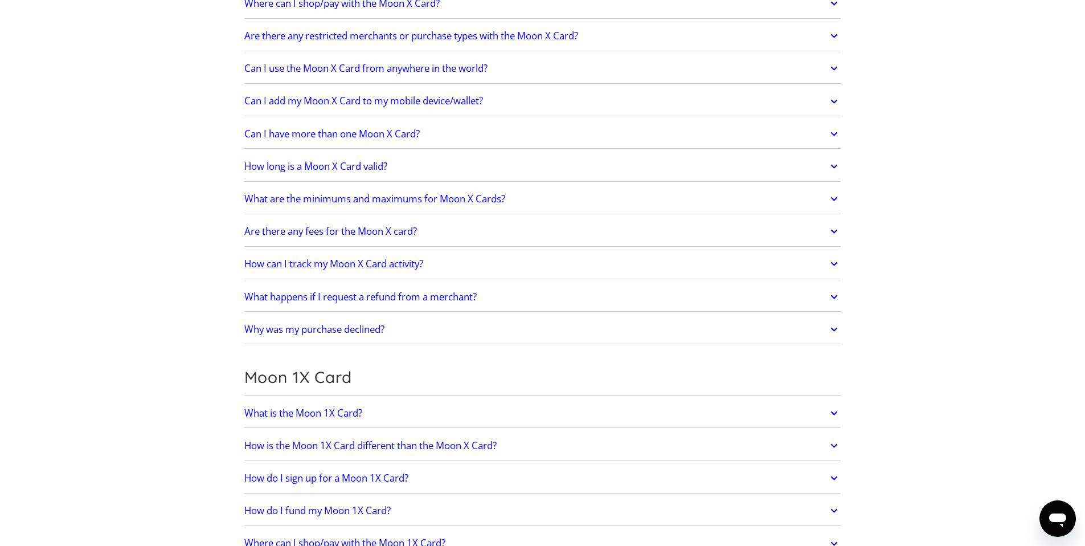
click at [425, 412] on link "What is the Moon 1X Card?" at bounding box center [542, 413] width 597 height 24
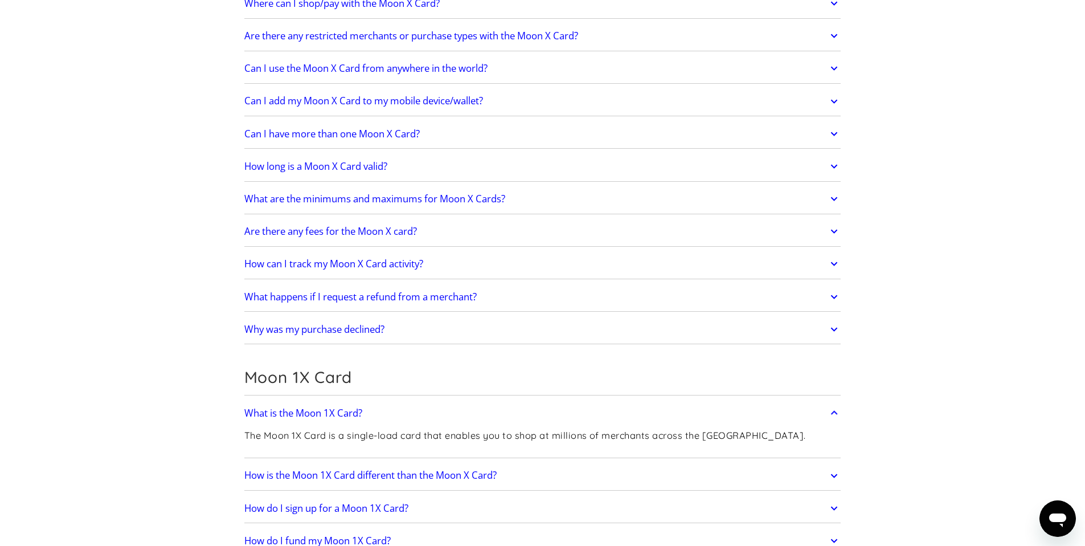
click at [424, 413] on link "What is the Moon 1X Card?" at bounding box center [542, 413] width 597 height 24
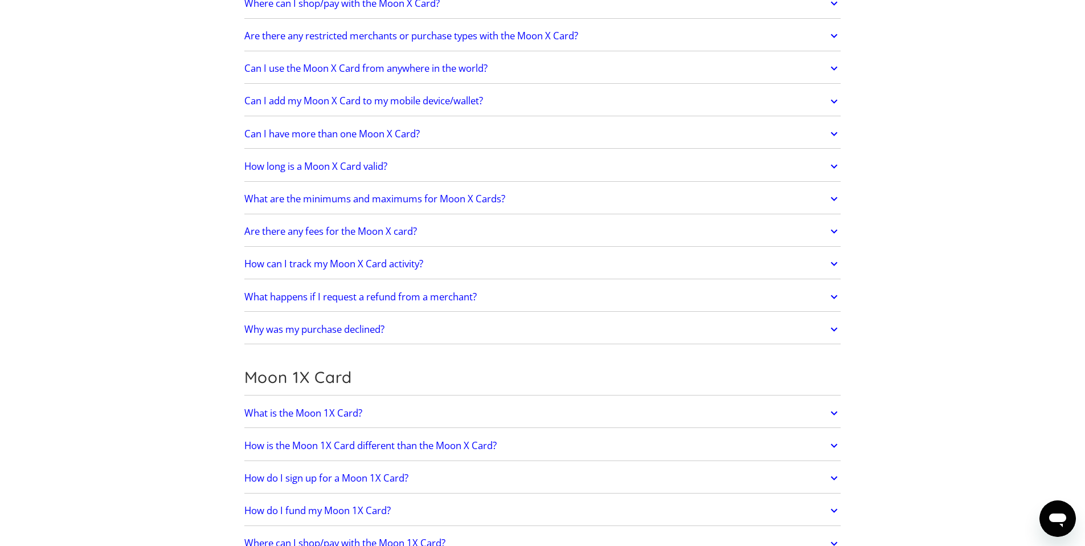
click at [521, 436] on link "How is the Moon 1X Card different than the Moon X Card?" at bounding box center [542, 445] width 597 height 24
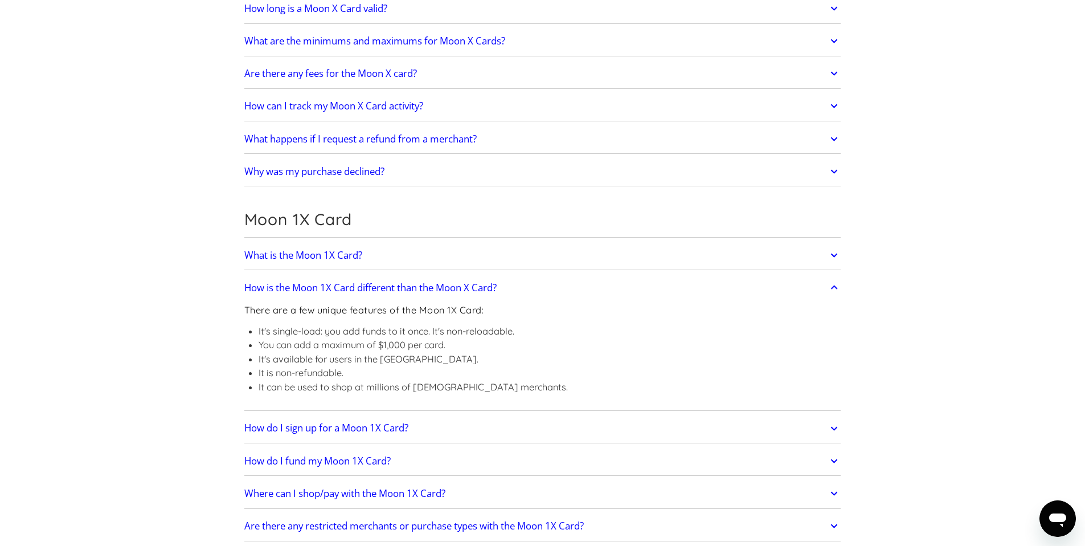
scroll to position [1391, 0]
click at [427, 459] on link "How do I fund my Moon 1X Card?" at bounding box center [542, 460] width 597 height 24
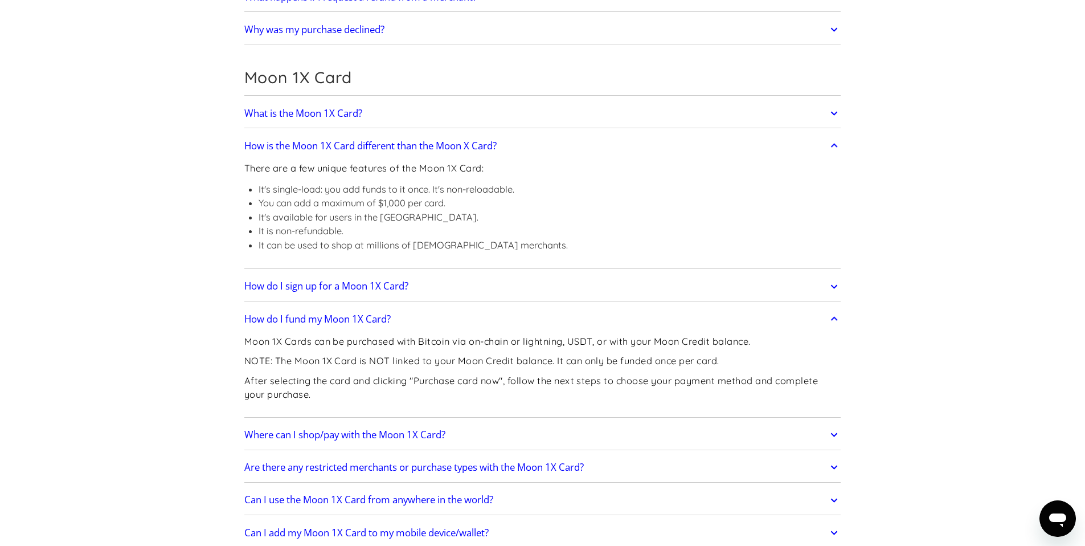
scroll to position [1538, 0]
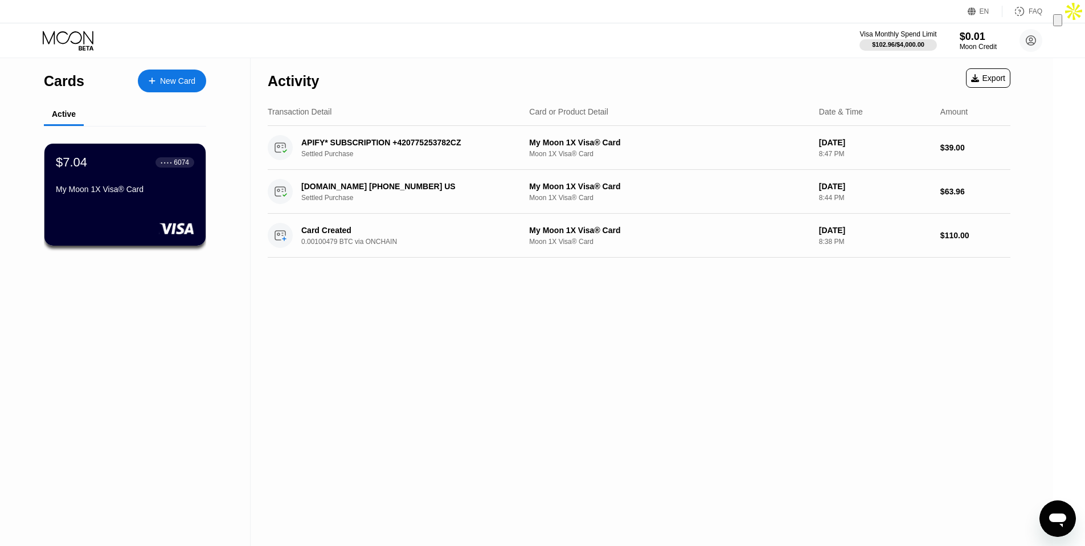
click at [185, 84] on div "New Card" at bounding box center [177, 81] width 35 height 10
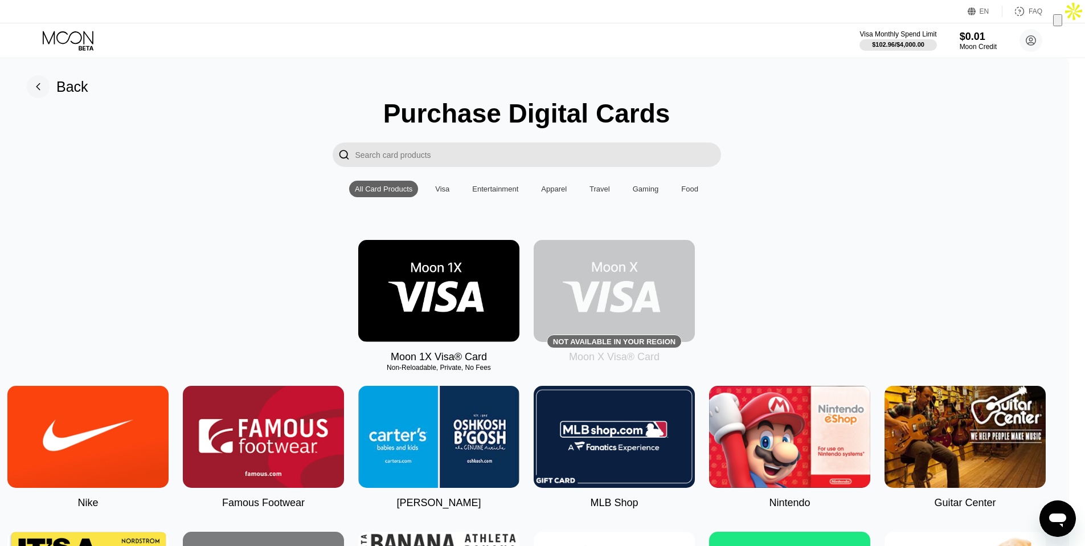
click at [456, 288] on img at bounding box center [438, 291] width 161 height 102
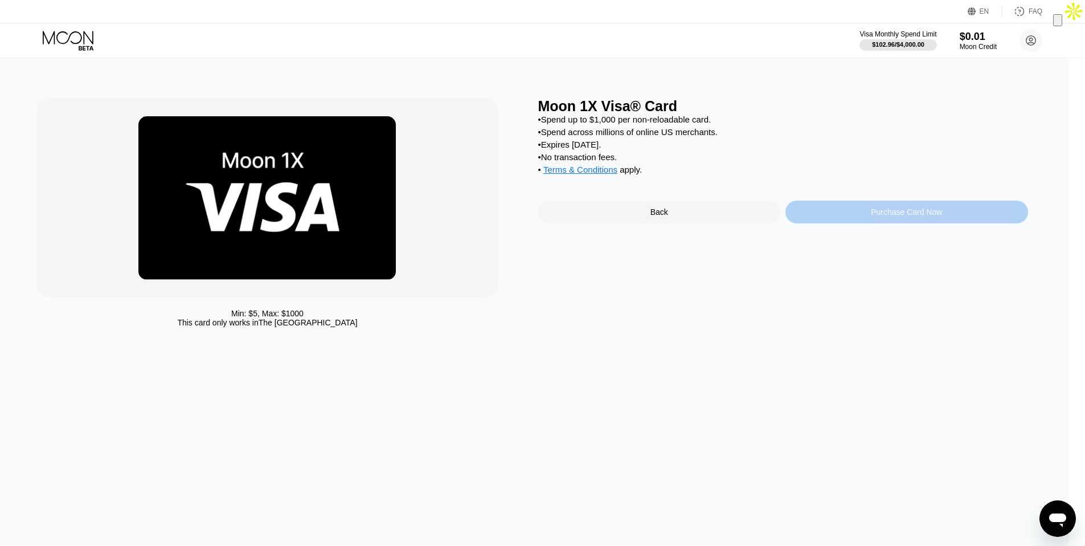
click at [861, 210] on div "Purchase Card Now" at bounding box center [906, 211] width 243 height 23
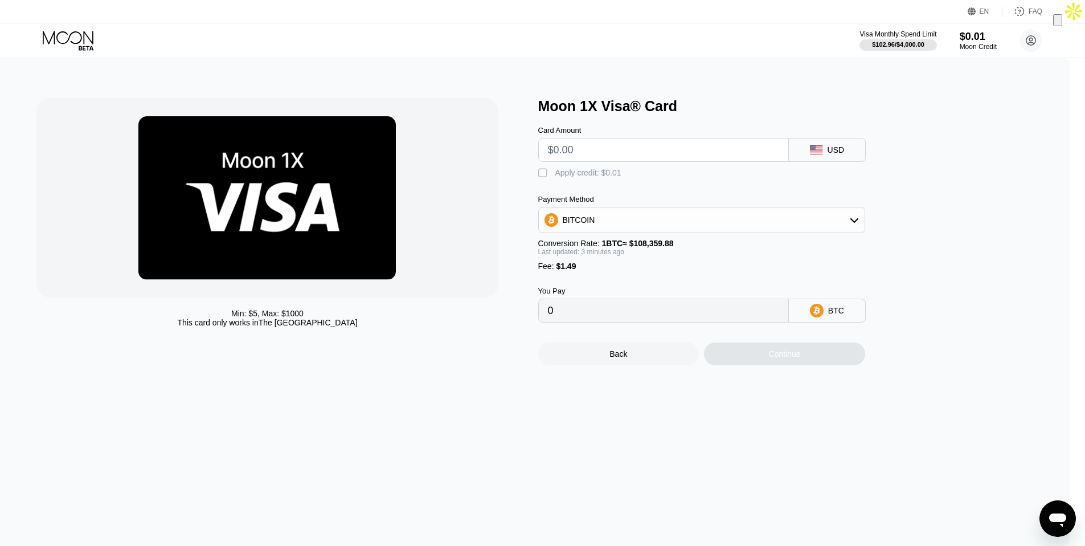
click at [635, 151] on input "text" at bounding box center [663, 149] width 231 height 23
type input "$3"
type input "0.00004144"
type input "$33"
type input "0.00031830"
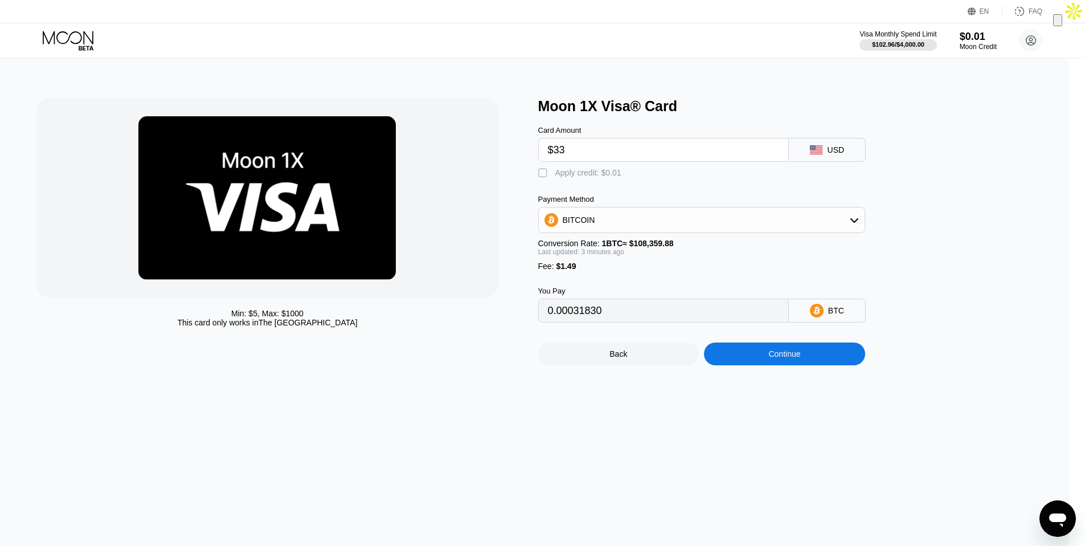
type input "$33"
click at [705, 218] on div "BITCOIN" at bounding box center [702, 219] width 326 height 23
click at [648, 277] on div "USDT on TRON" at bounding box center [708, 276] width 295 height 9
click at [668, 228] on div "USDT on TRON" at bounding box center [702, 219] width 326 height 23
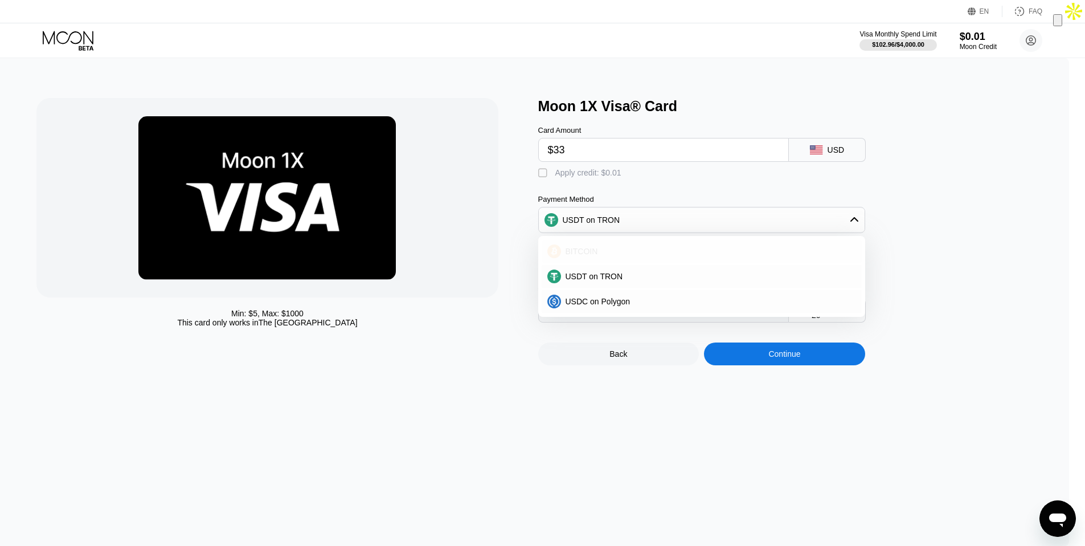
click at [617, 249] on div "BITCOIN" at bounding box center [708, 251] width 295 height 9
type input "0.00031862"
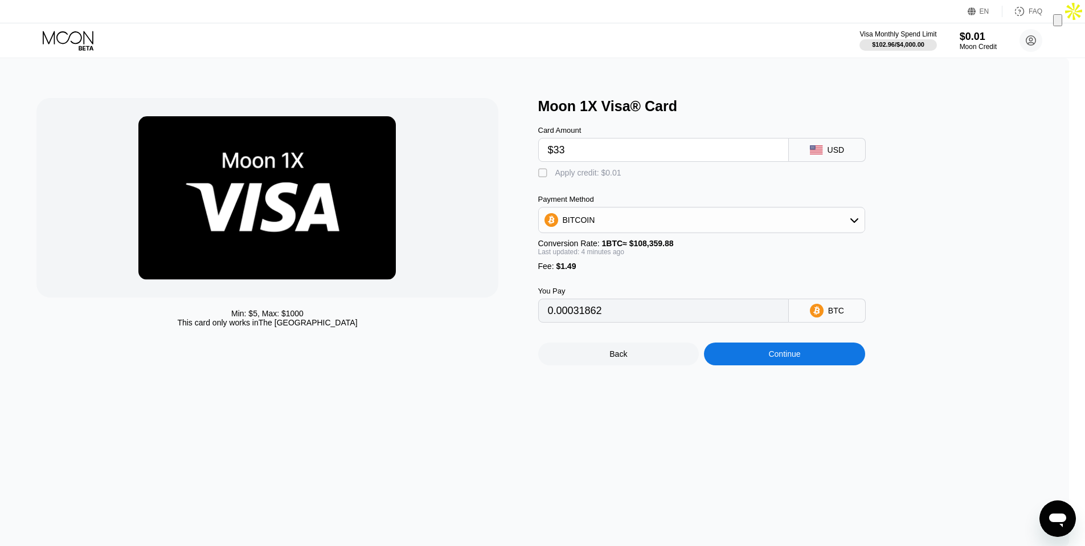
click at [825, 359] on div "Continue" at bounding box center [784, 353] width 161 height 23
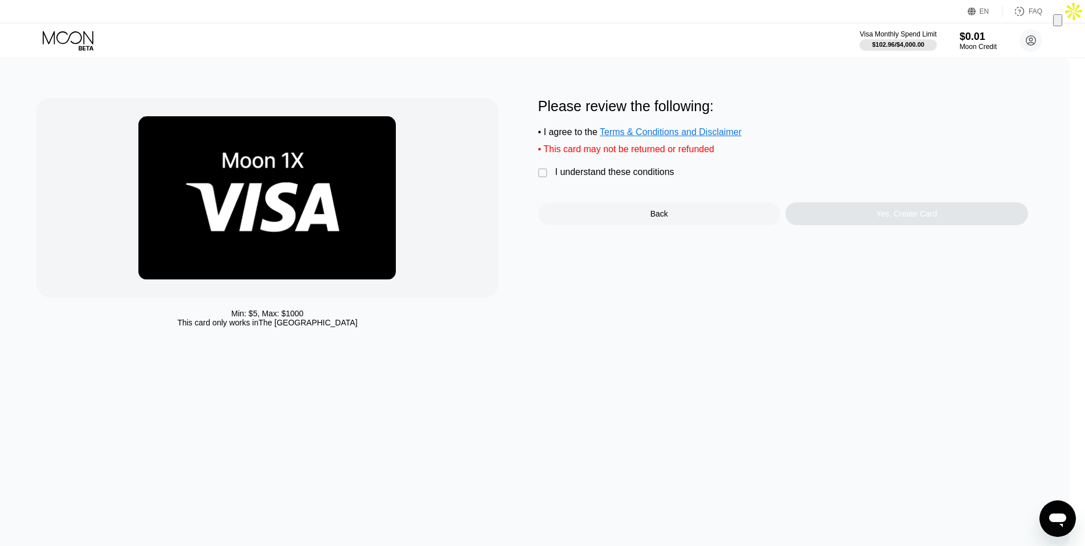
click at [588, 174] on div "I understand these conditions" at bounding box center [614, 172] width 119 height 10
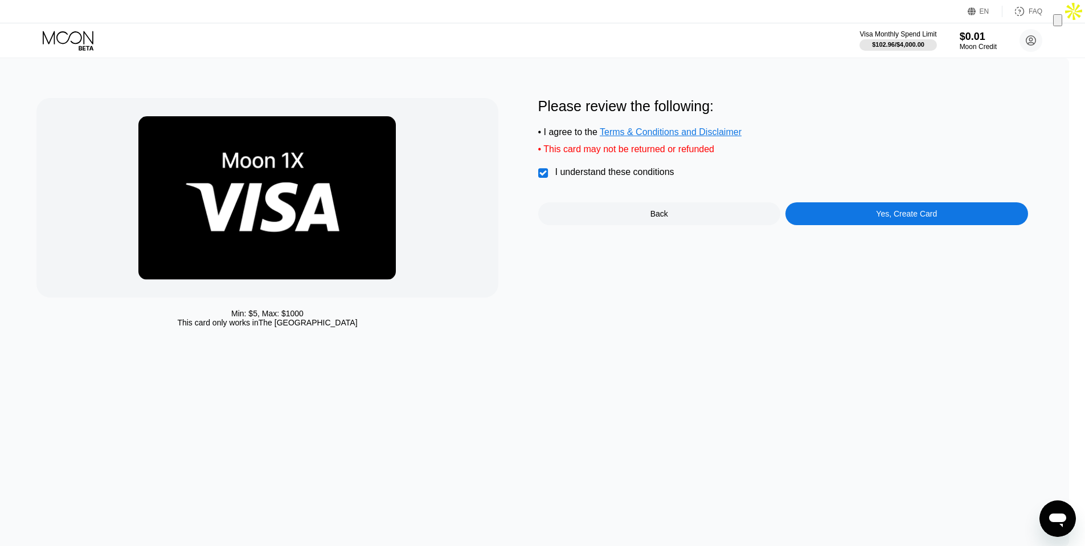
click at [893, 211] on div "Yes, Create Card" at bounding box center [906, 213] width 61 height 9
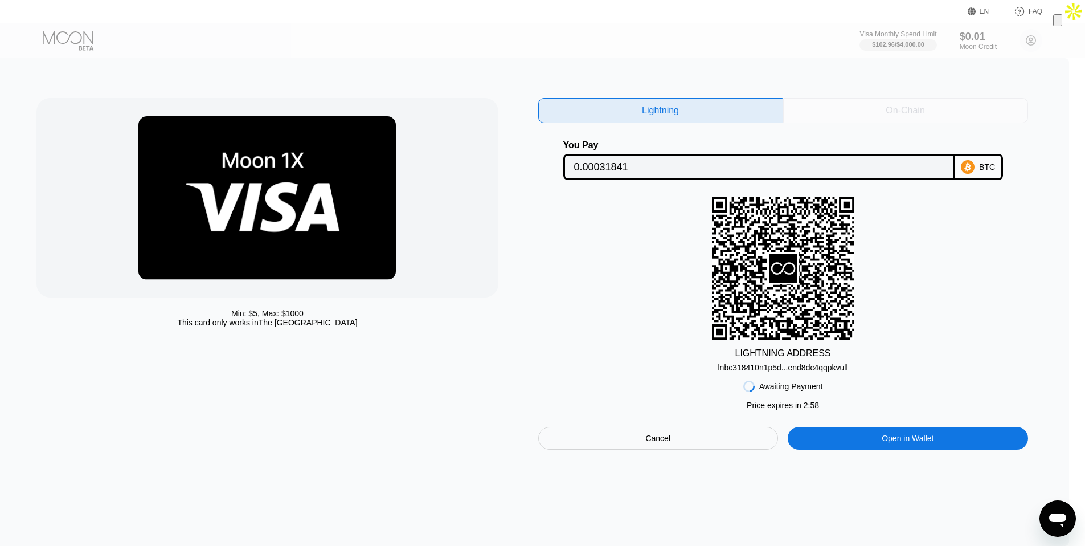
click at [925, 116] on div "On-Chain" at bounding box center [905, 110] width 245 height 25
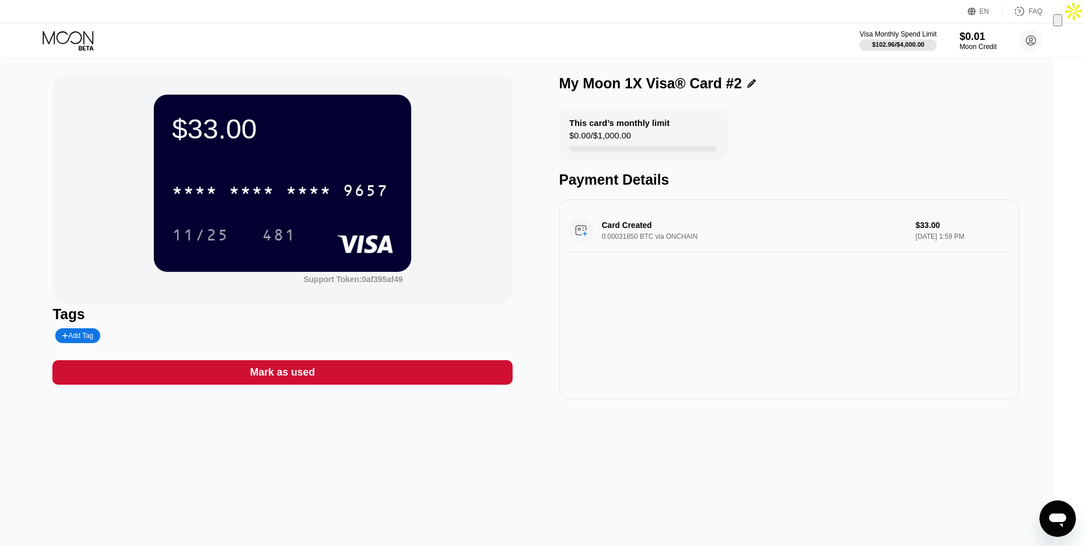
click at [278, 133] on div "$33.00" at bounding box center [282, 129] width 221 height 32
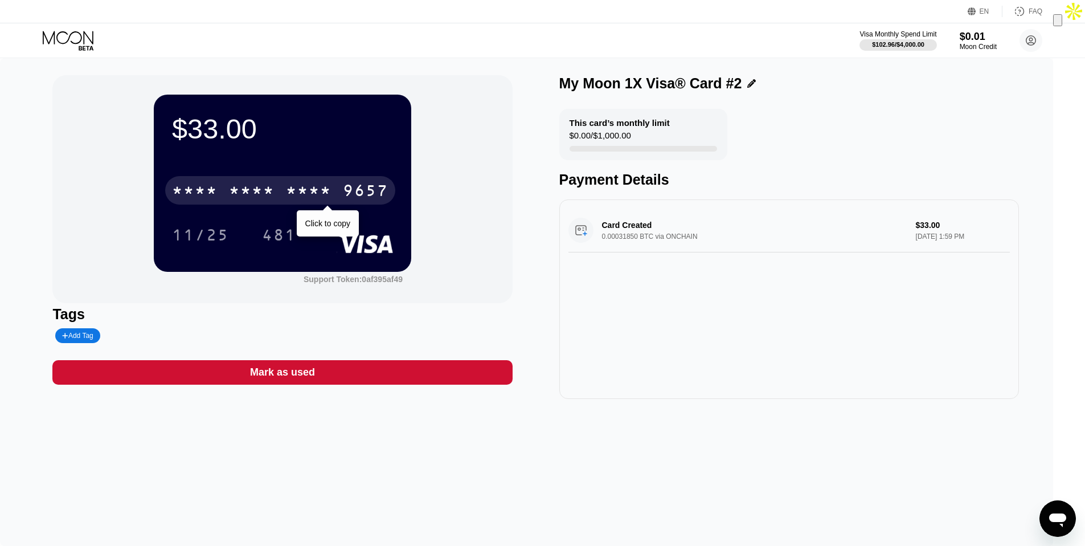
click at [275, 188] on div "* * * *" at bounding box center [252, 192] width 46 height 18
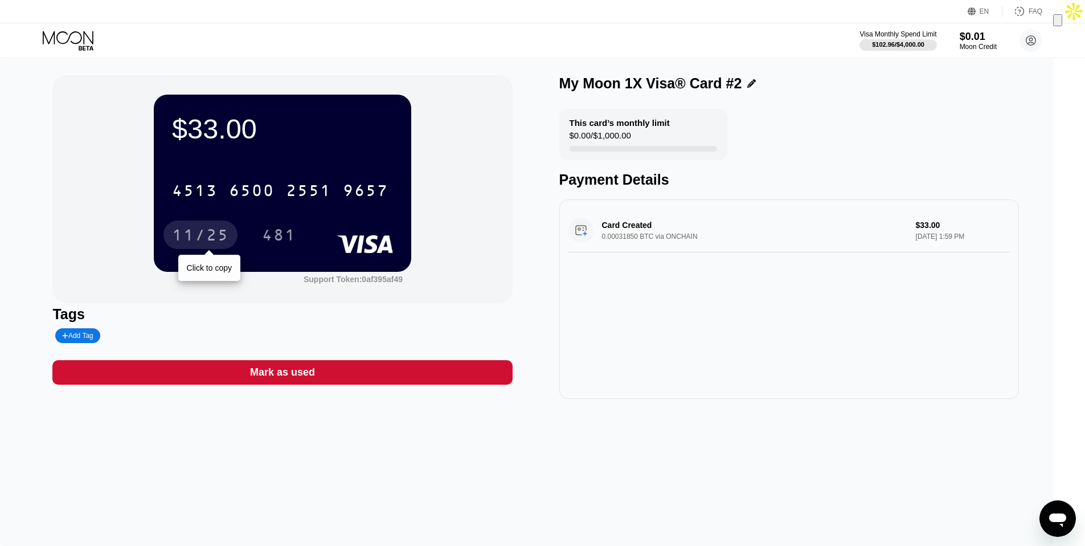
click at [229, 237] on div "11/25" at bounding box center [200, 236] width 57 height 18
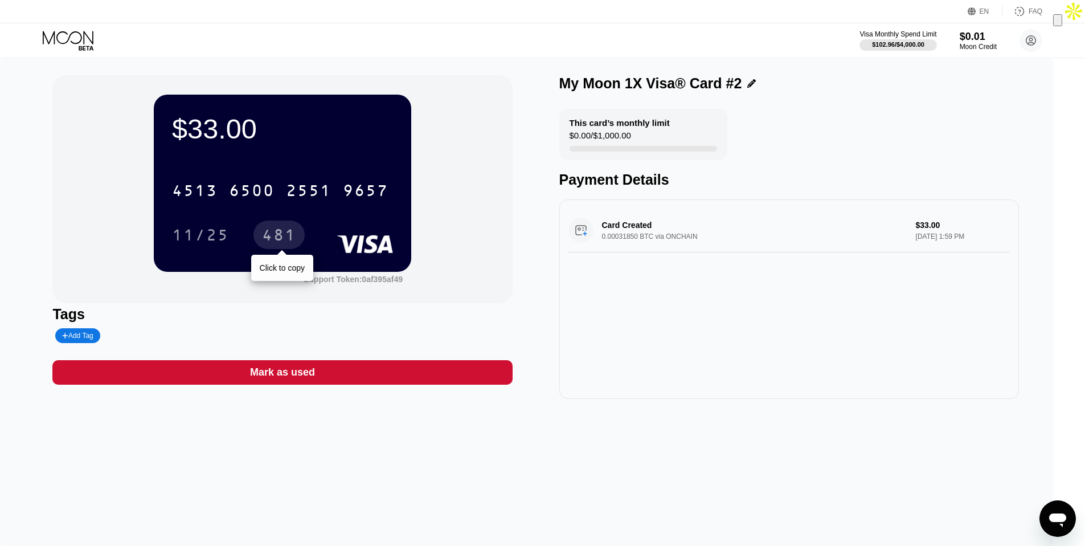
click at [292, 231] on div "481" at bounding box center [279, 236] width 34 height 18
